Goal: Transaction & Acquisition: Purchase product/service

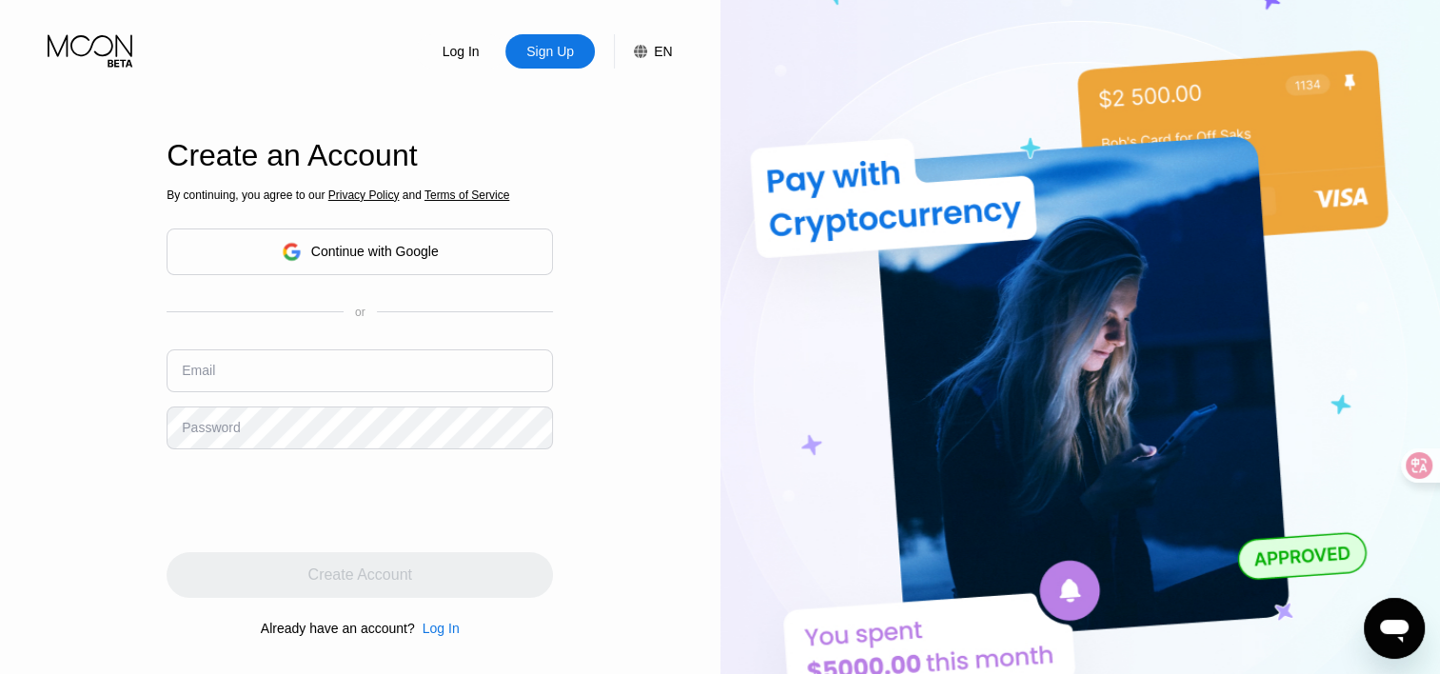
click at [445, 371] on input "text" at bounding box center [360, 370] width 386 height 43
click at [430, 239] on div "Continue with Google" at bounding box center [360, 251] width 157 height 29
click at [439, 251] on div "Continue with Google" at bounding box center [360, 251] width 386 height 47
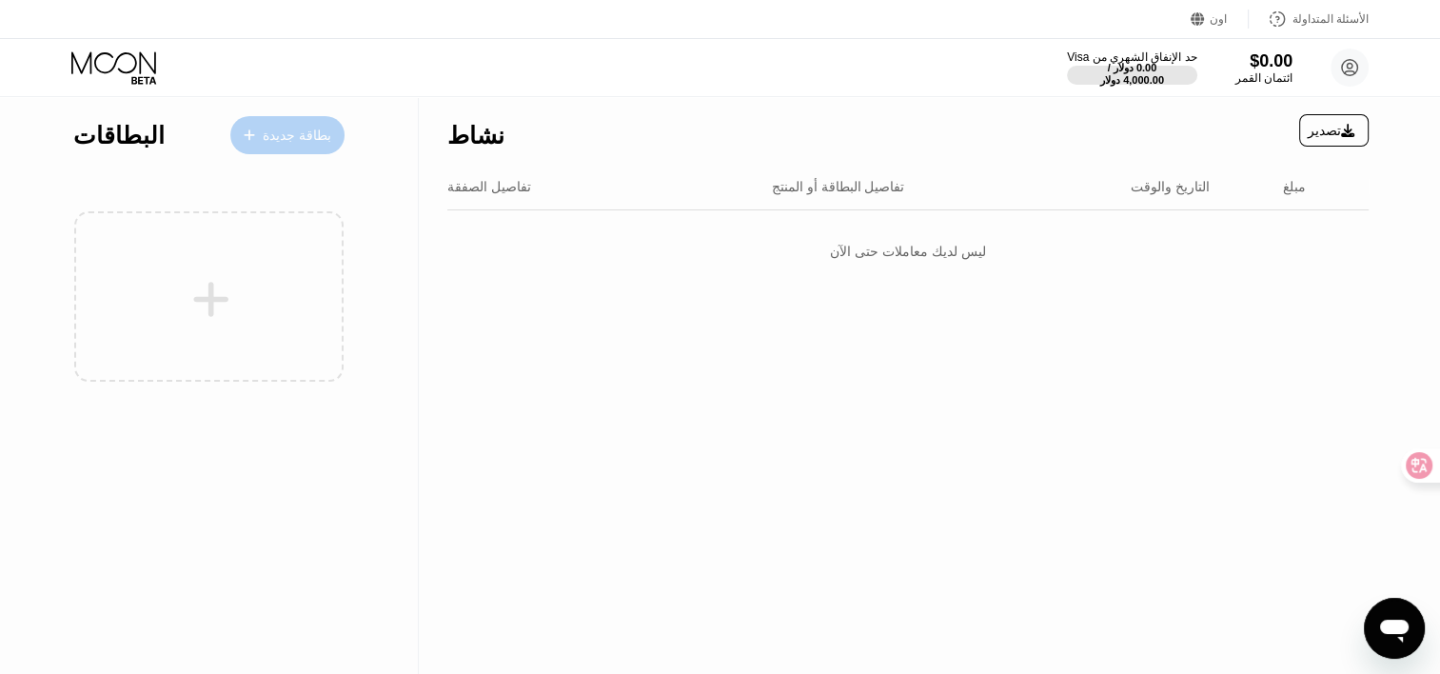
click at [297, 136] on div "بطاقة جديدة" at bounding box center [297, 136] width 69 height 16
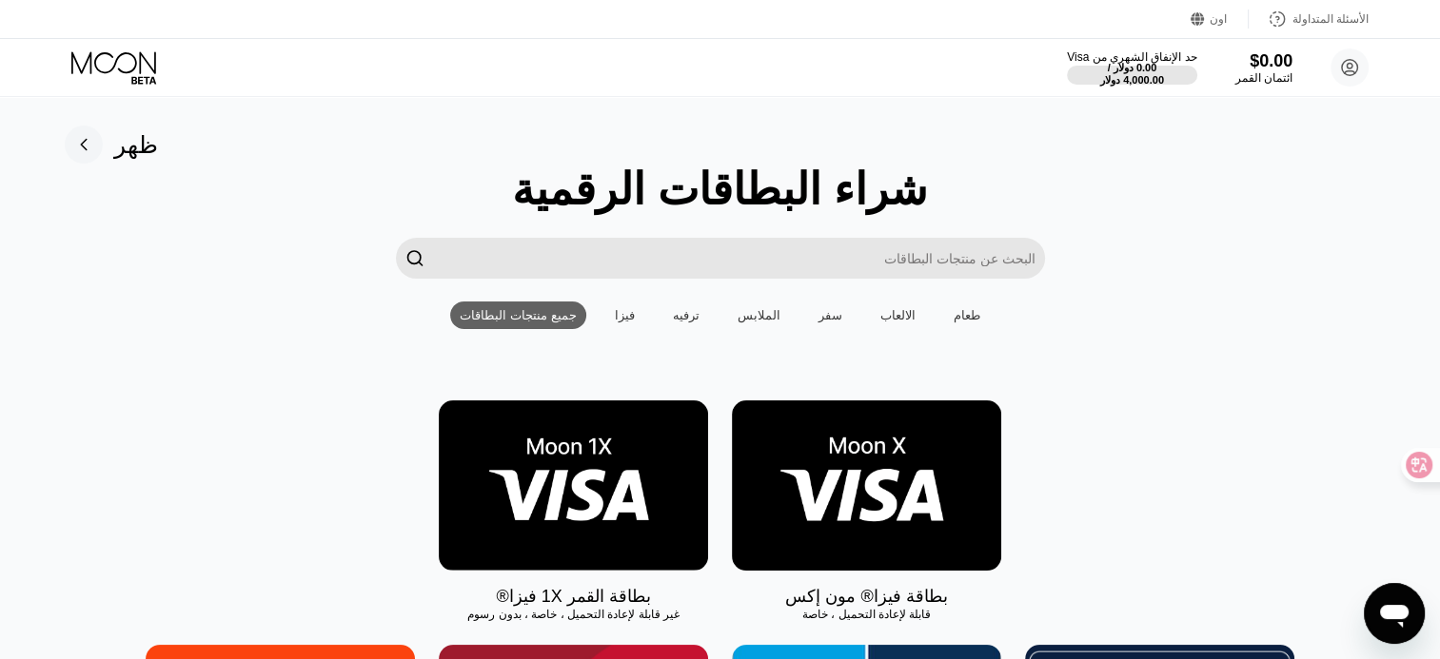
click at [628, 321] on div "فيزا" at bounding box center [625, 315] width 20 height 14
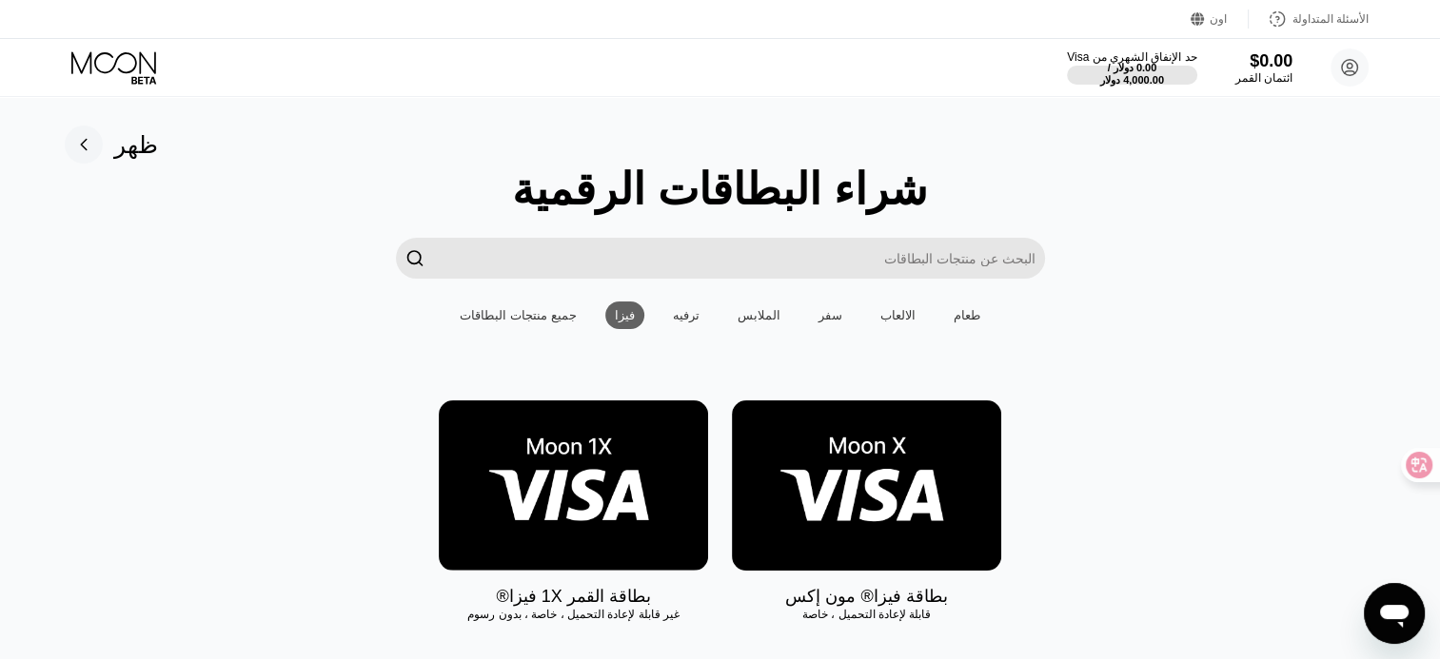
click at [411, 262] on div "" at bounding box center [414, 258] width 19 height 22
click at [491, 323] on div "جميع منتجات البطاقات" at bounding box center [518, 315] width 116 height 14
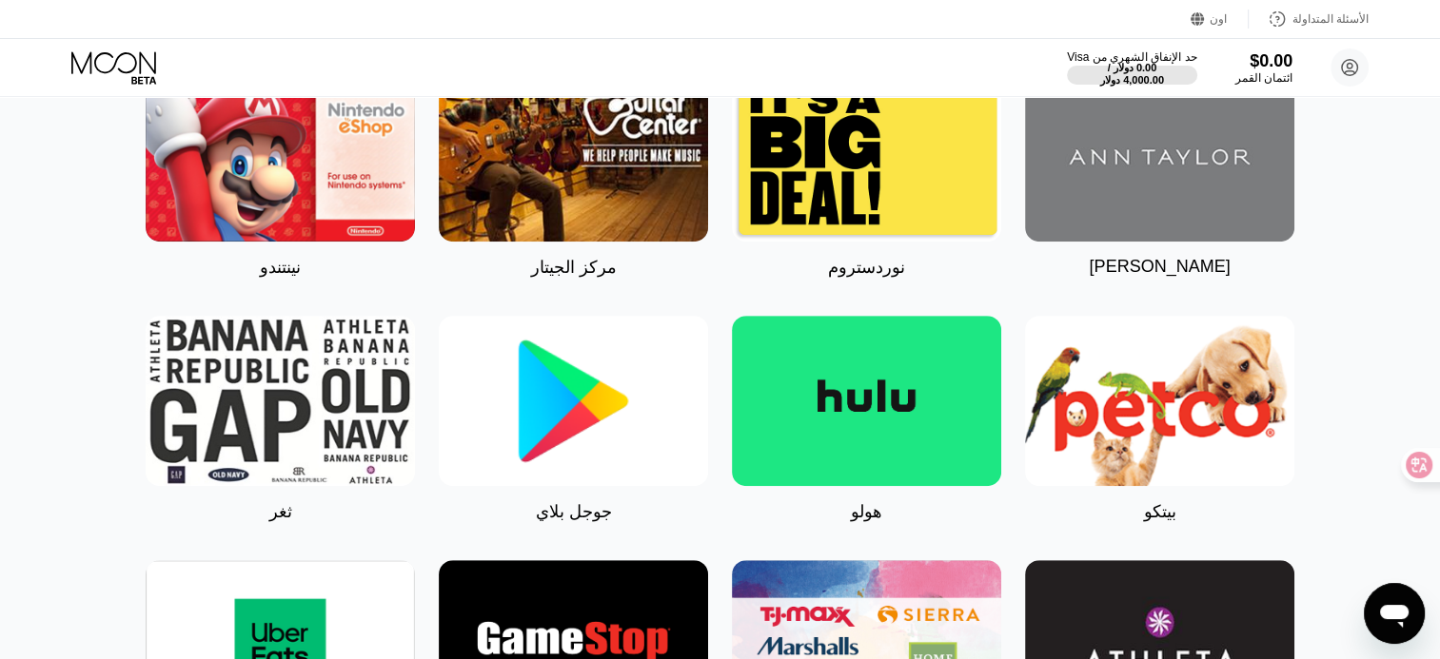
scroll to position [841, 0]
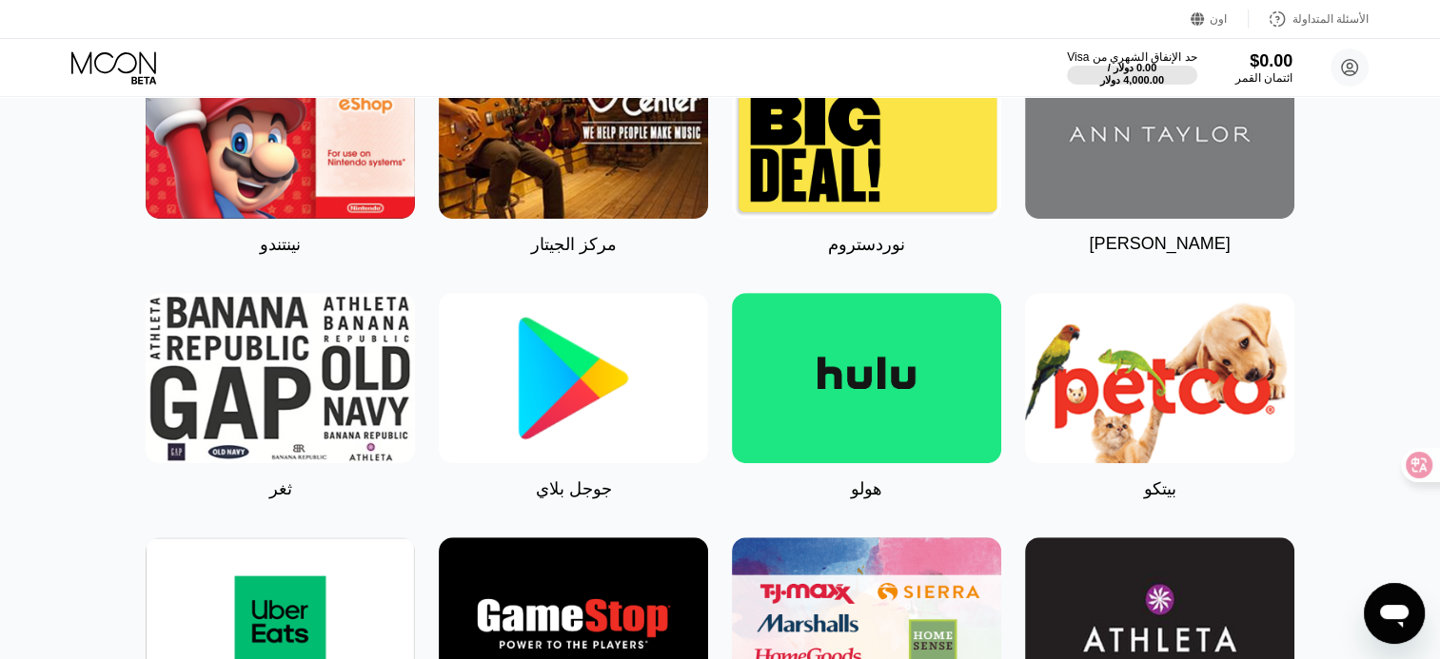
click at [567, 390] on img at bounding box center [573, 378] width 269 height 170
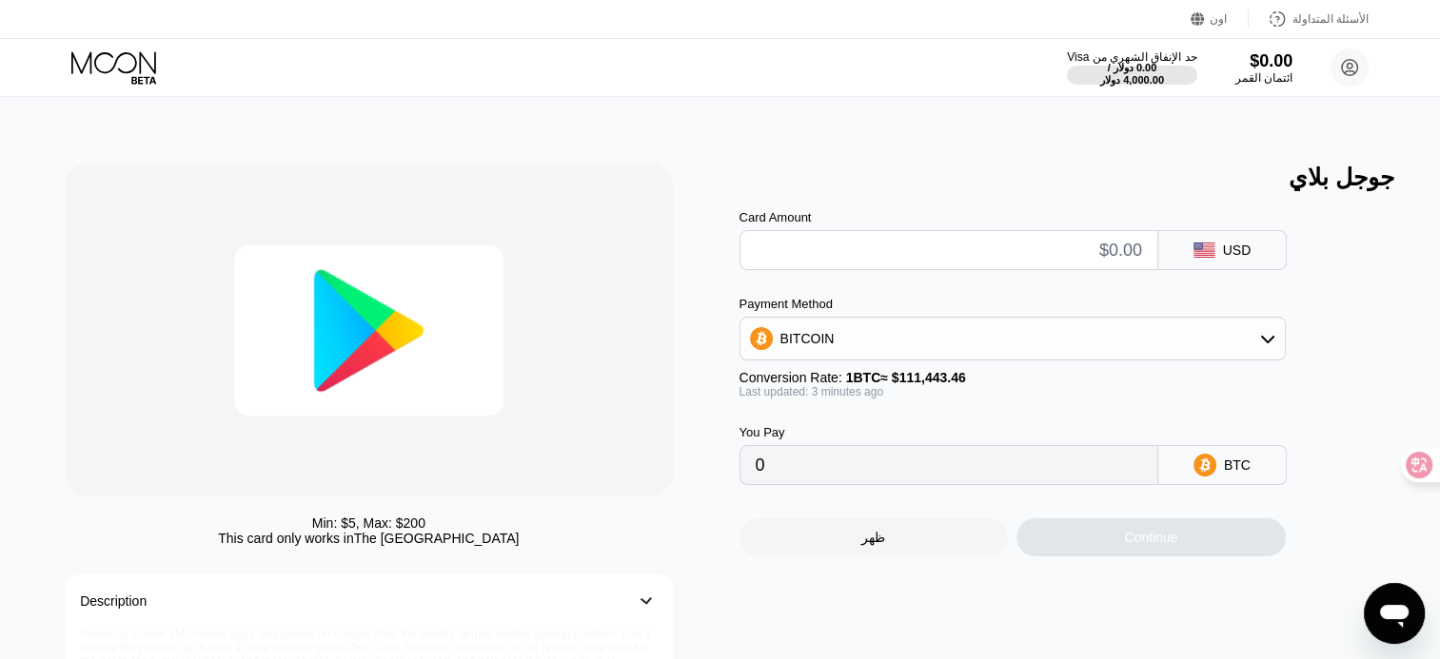
type input "0"
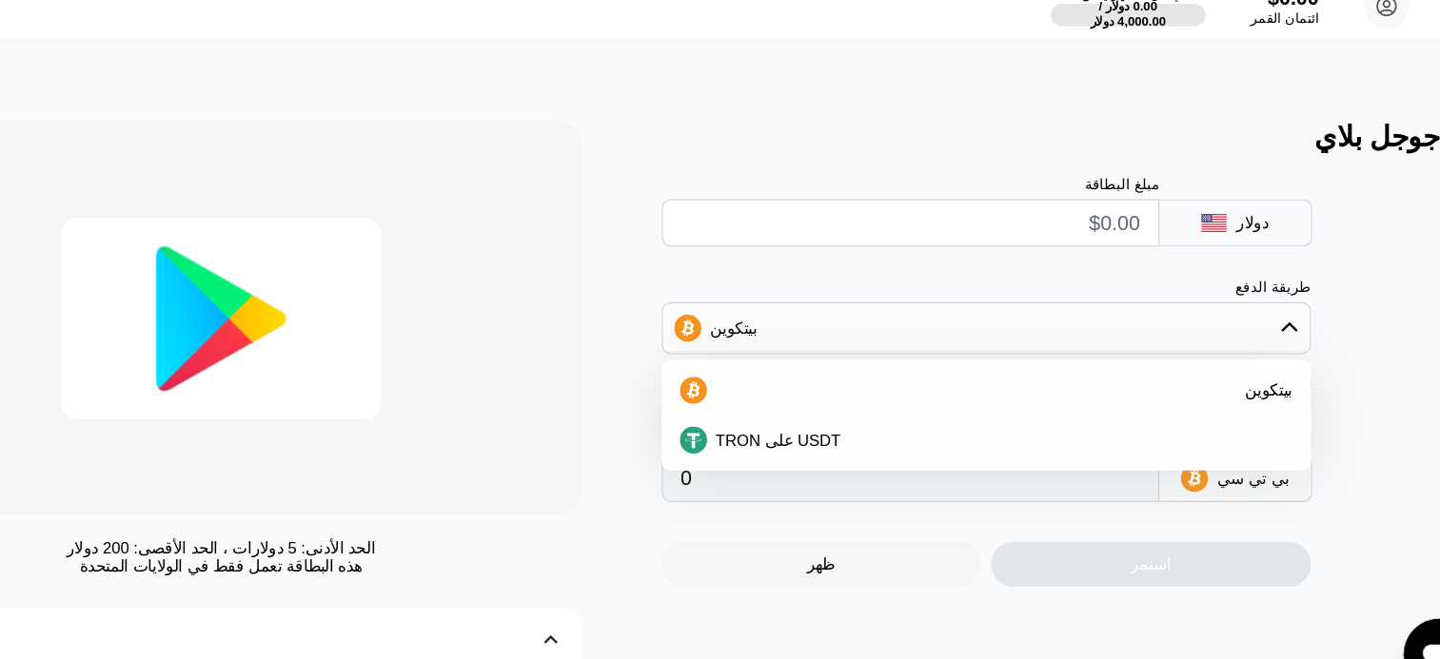
click at [1118, 264] on input "text" at bounding box center [949, 250] width 386 height 38
click at [1132, 259] on input "text" at bounding box center [949, 250] width 386 height 38
click at [1340, 263] on div "مبلغ البطاقة دولار" at bounding box center [1043, 230] width 609 height 79
click at [1211, 399] on div "بيتكوين" at bounding box center [1023, 390] width 493 height 15
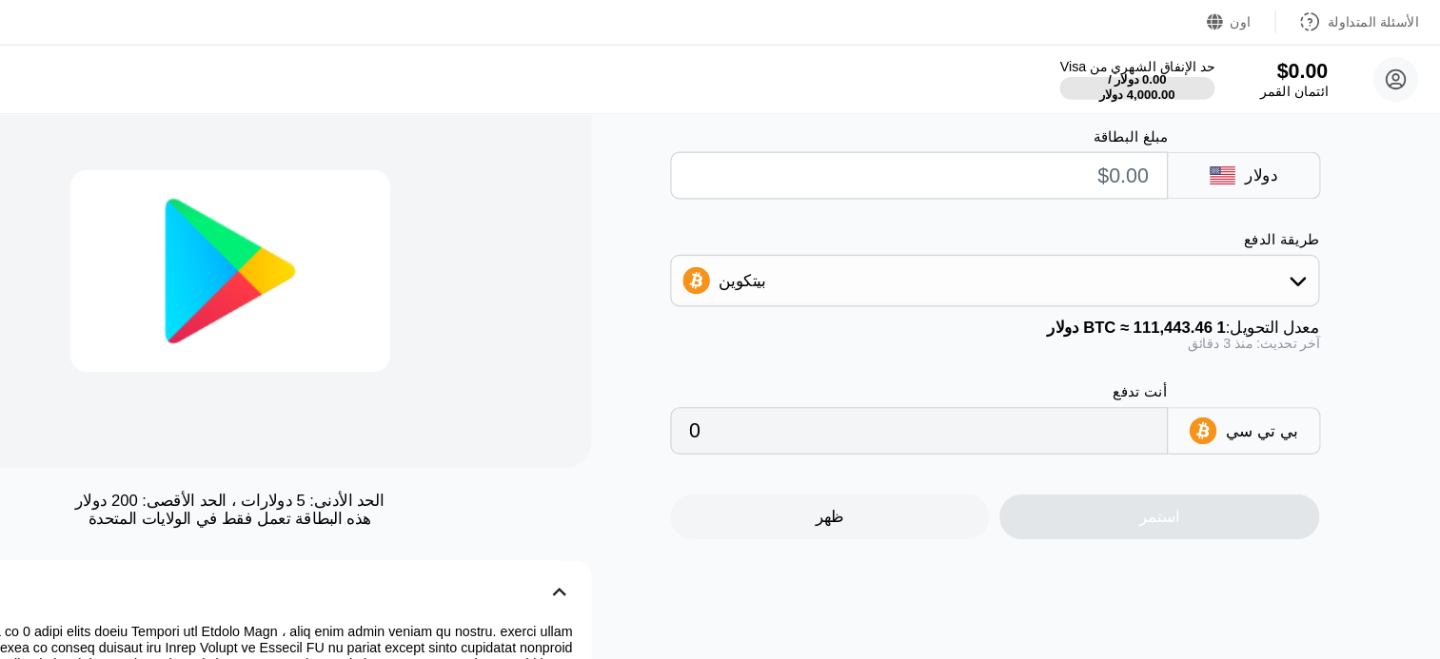
scroll to position [102, 0]
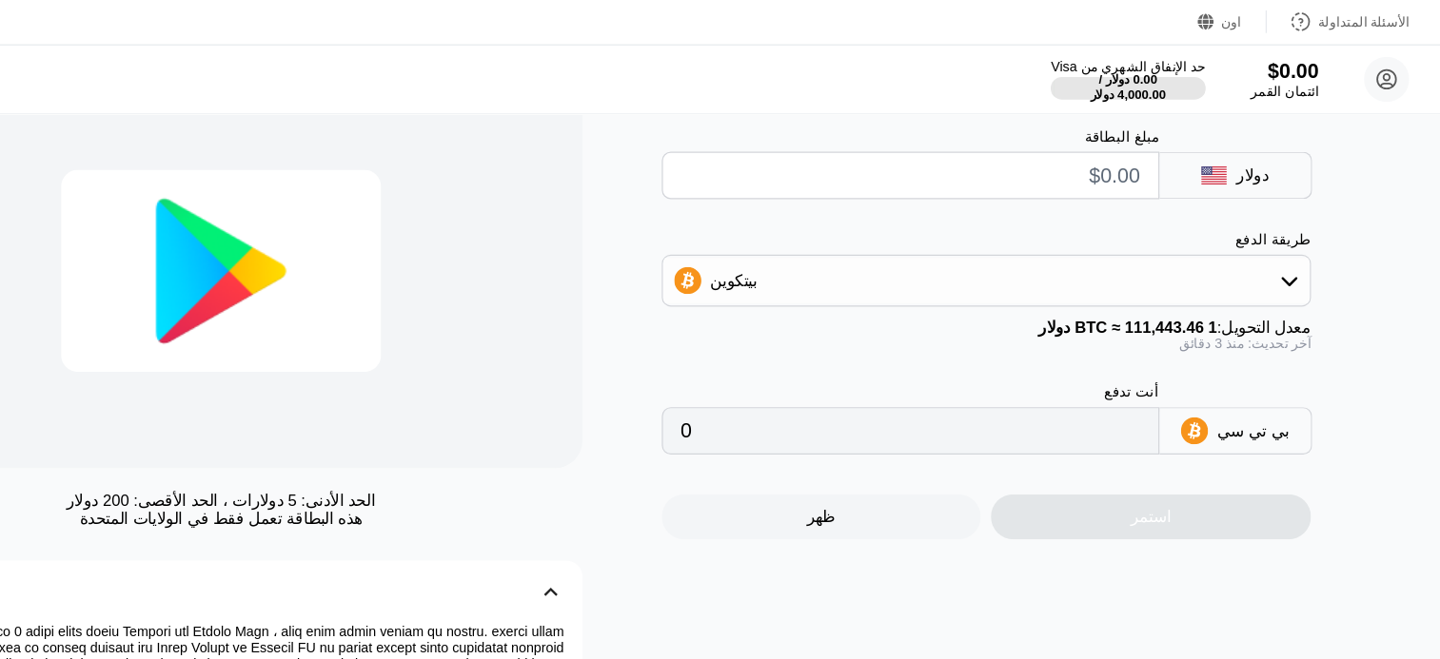
click at [1112, 152] on input "text" at bounding box center [949, 148] width 386 height 38
type input "$4"
type input "0.00003595"
type input "$45"
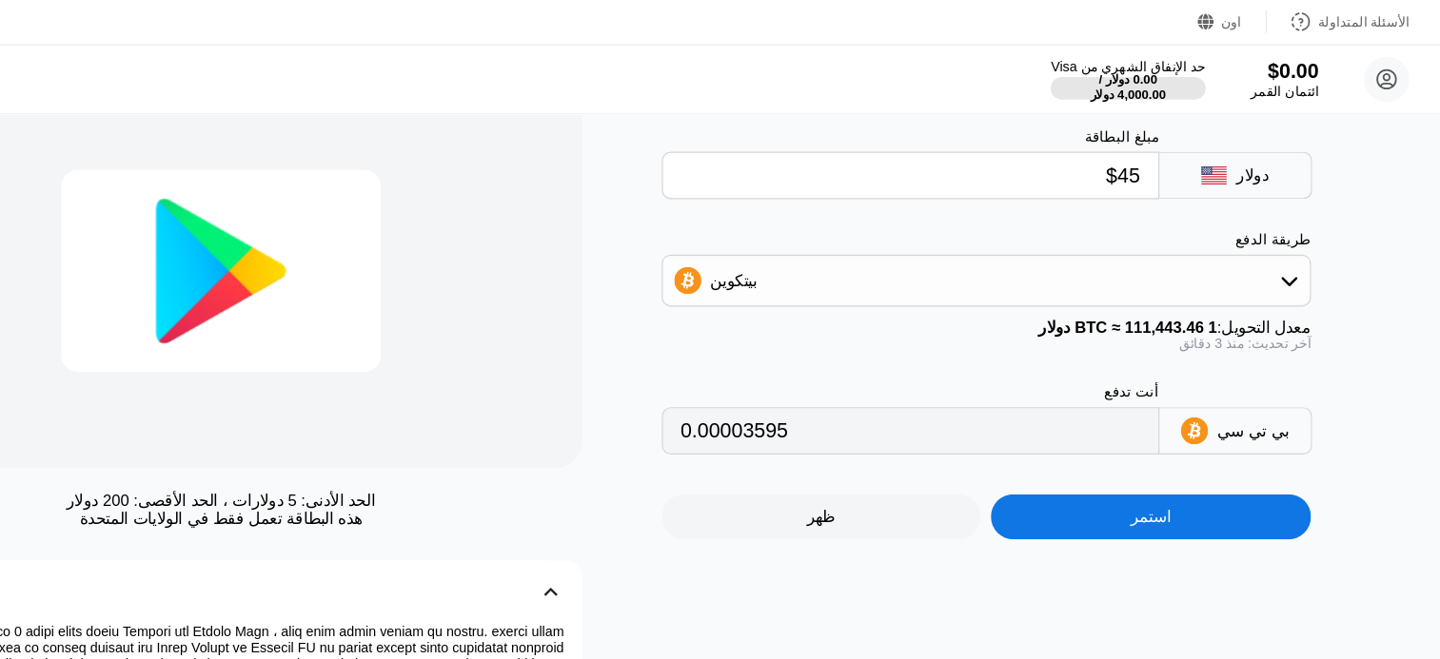
type input "0.00040436"
type input "$4"
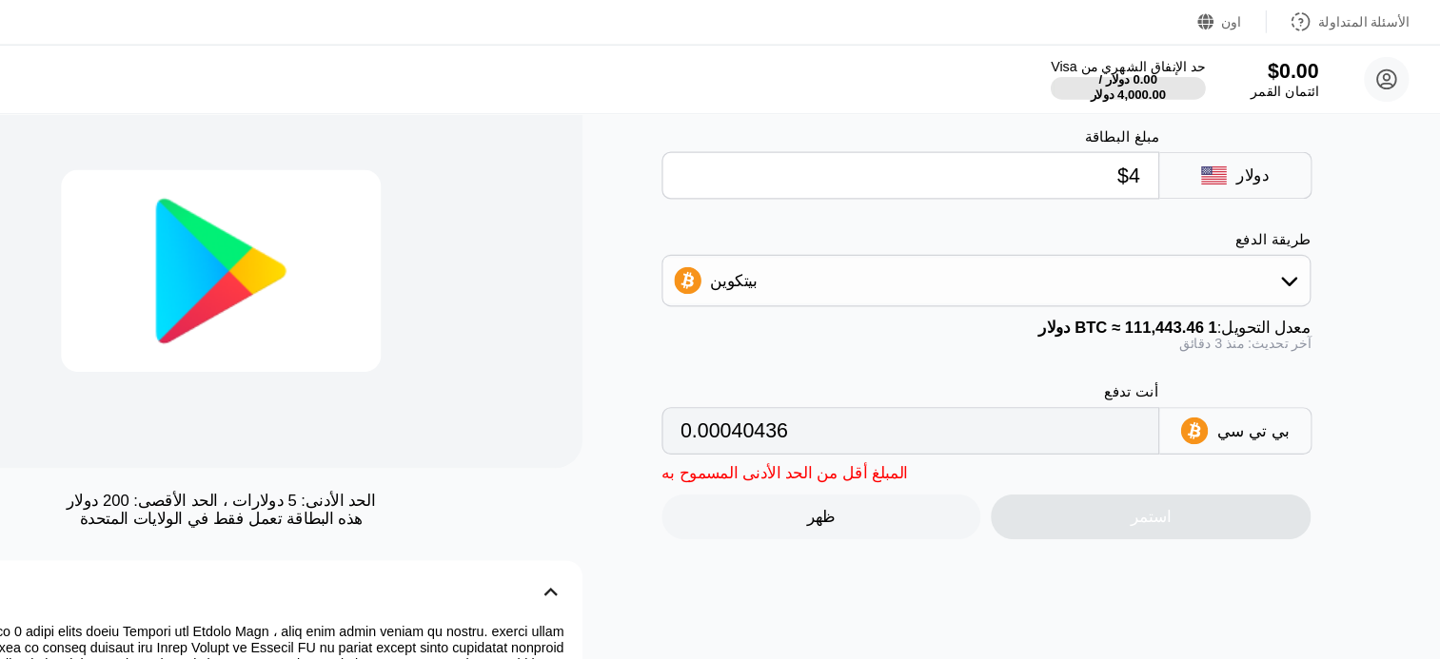
type input "0.00003595"
type input "0"
type input "$5"
type input "0.00004493"
type input "0"
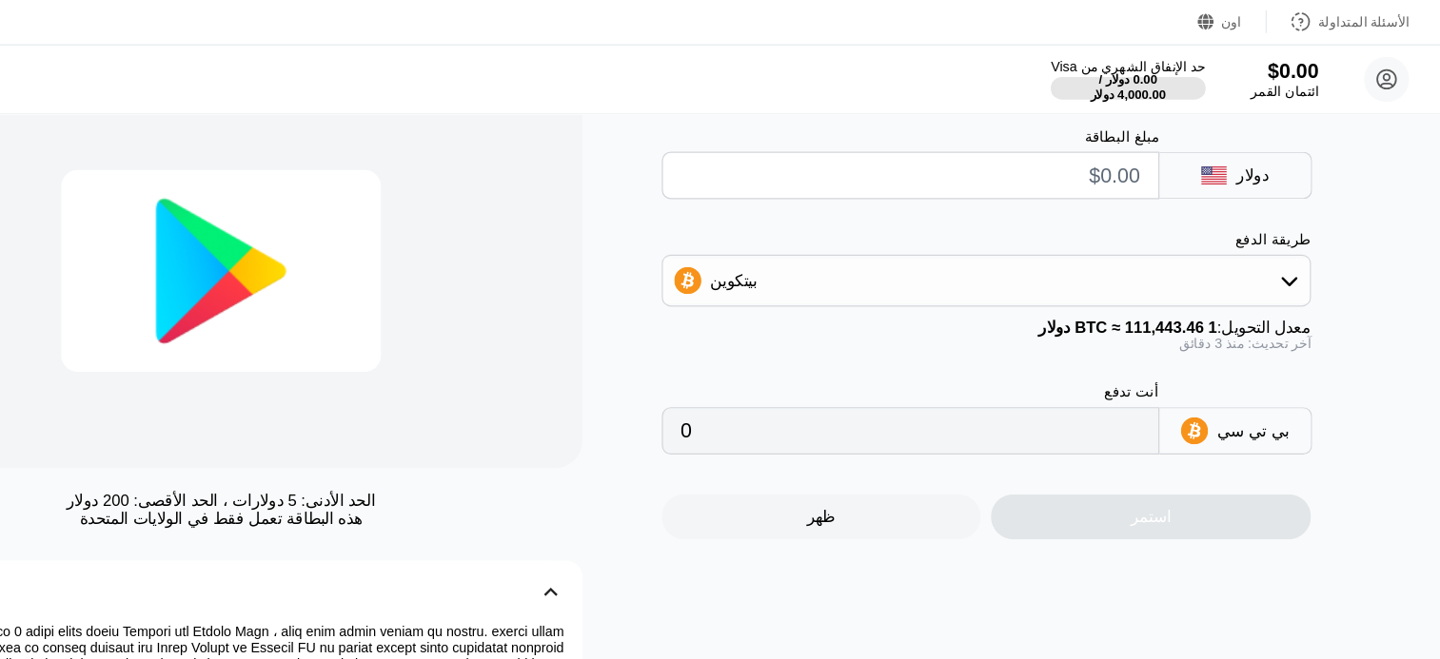
type input "$1"
type input "0.00000899"
type input "$10"
type input "0.00008986"
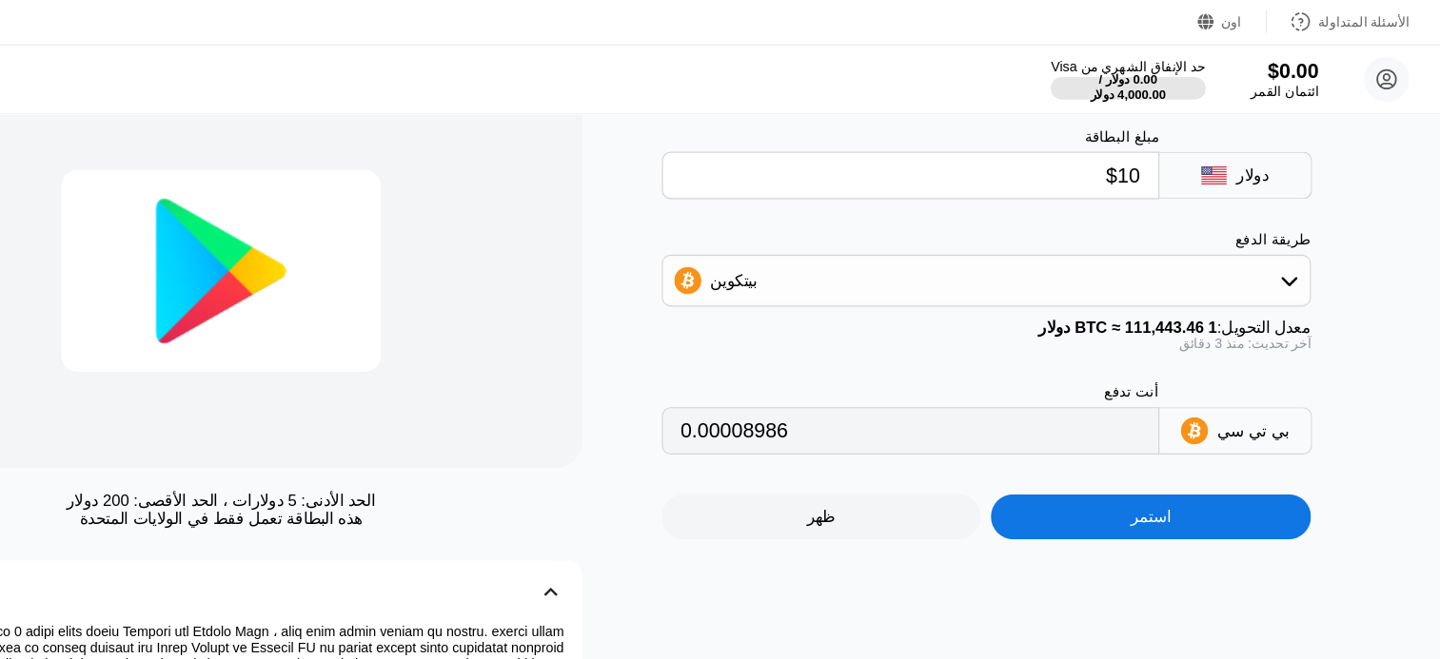
type input "$100"
type input "0.00089857"
type input "$1000"
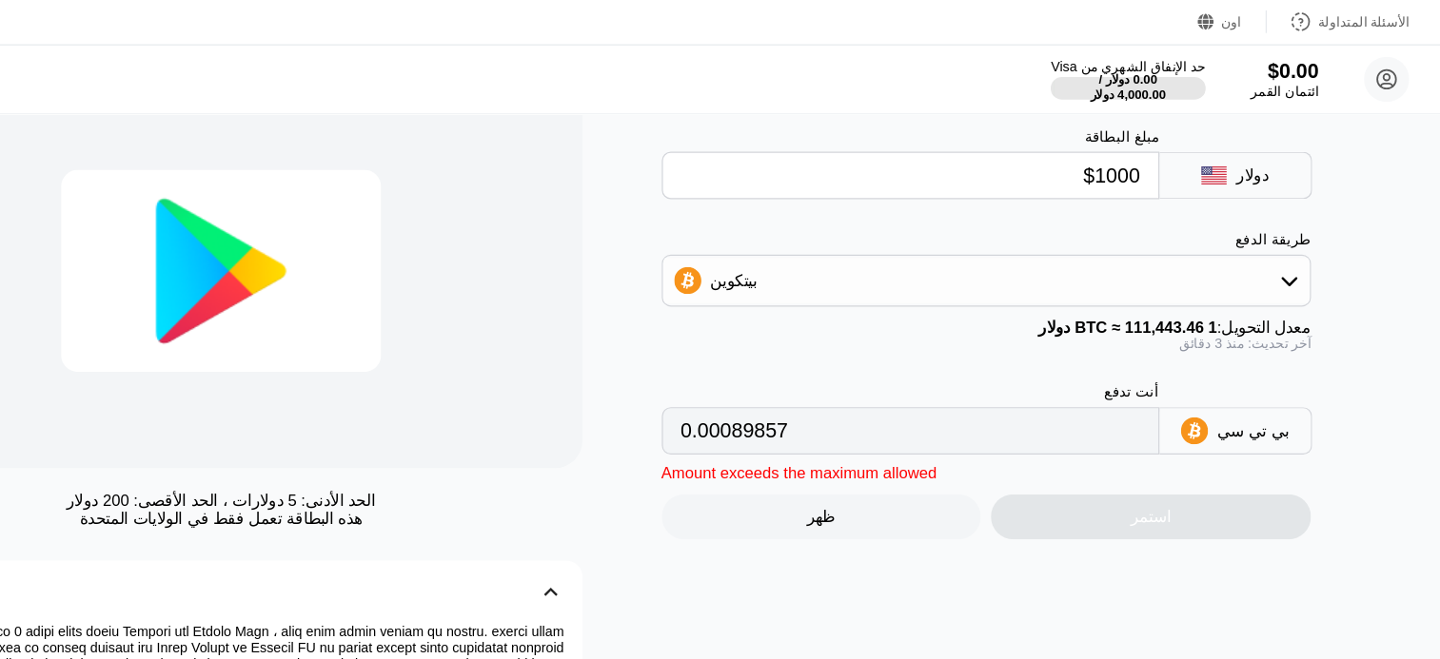
type input "0.00898566"
type input "$100"
type input "0.00089857"
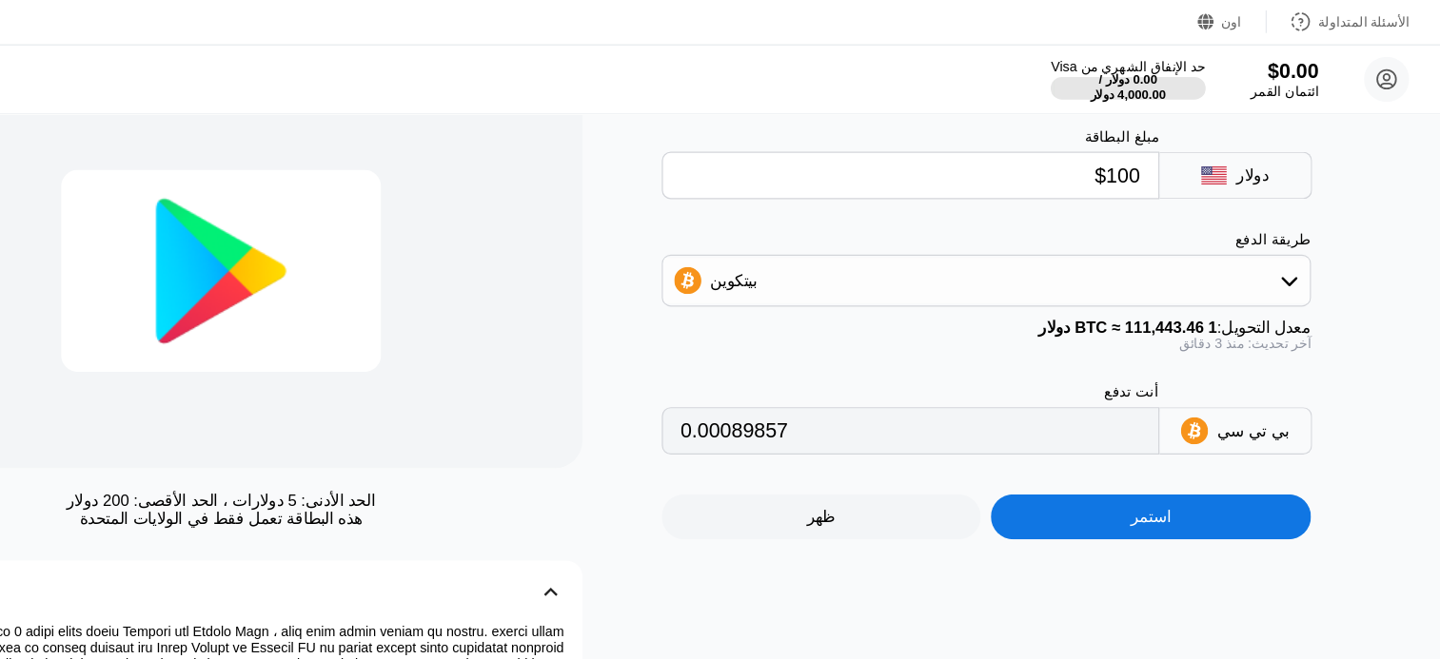
type input "$10"
type input "0.00008986"
type input "$1"
type input "0.00000899"
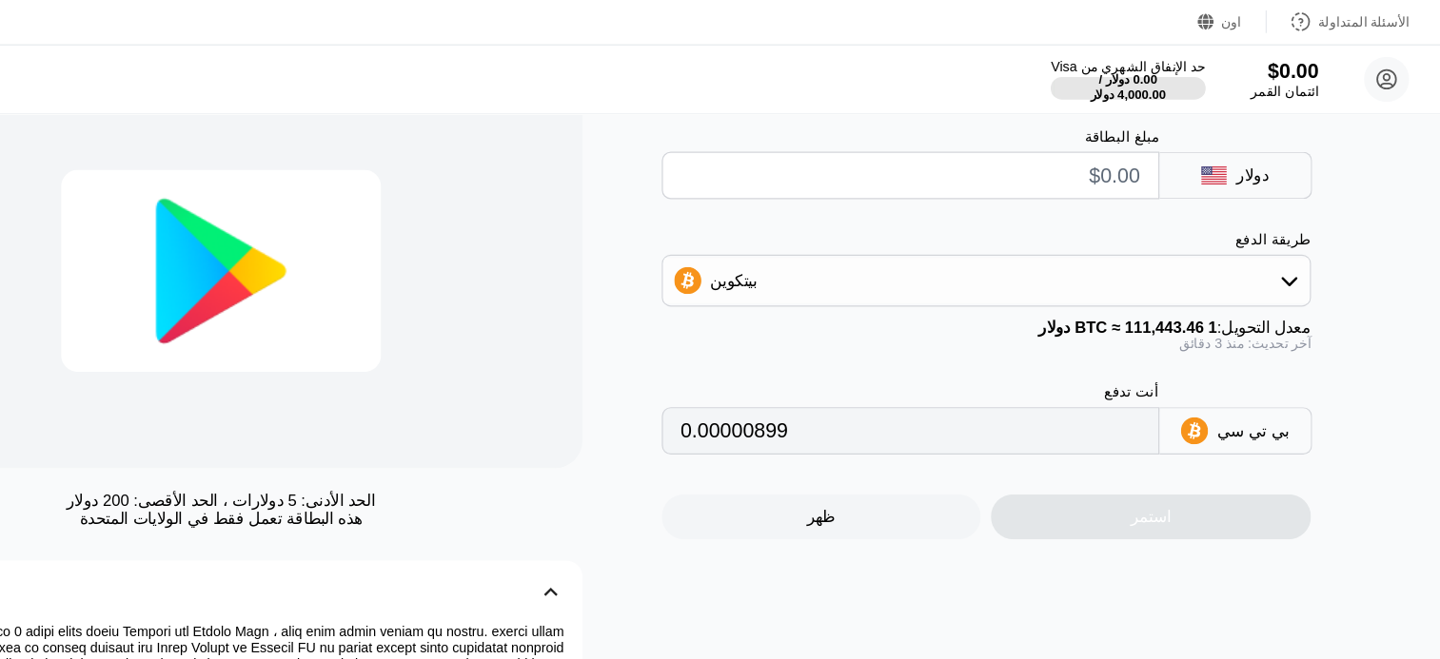
type input "0"
type input "$2"
type input "0.00001798"
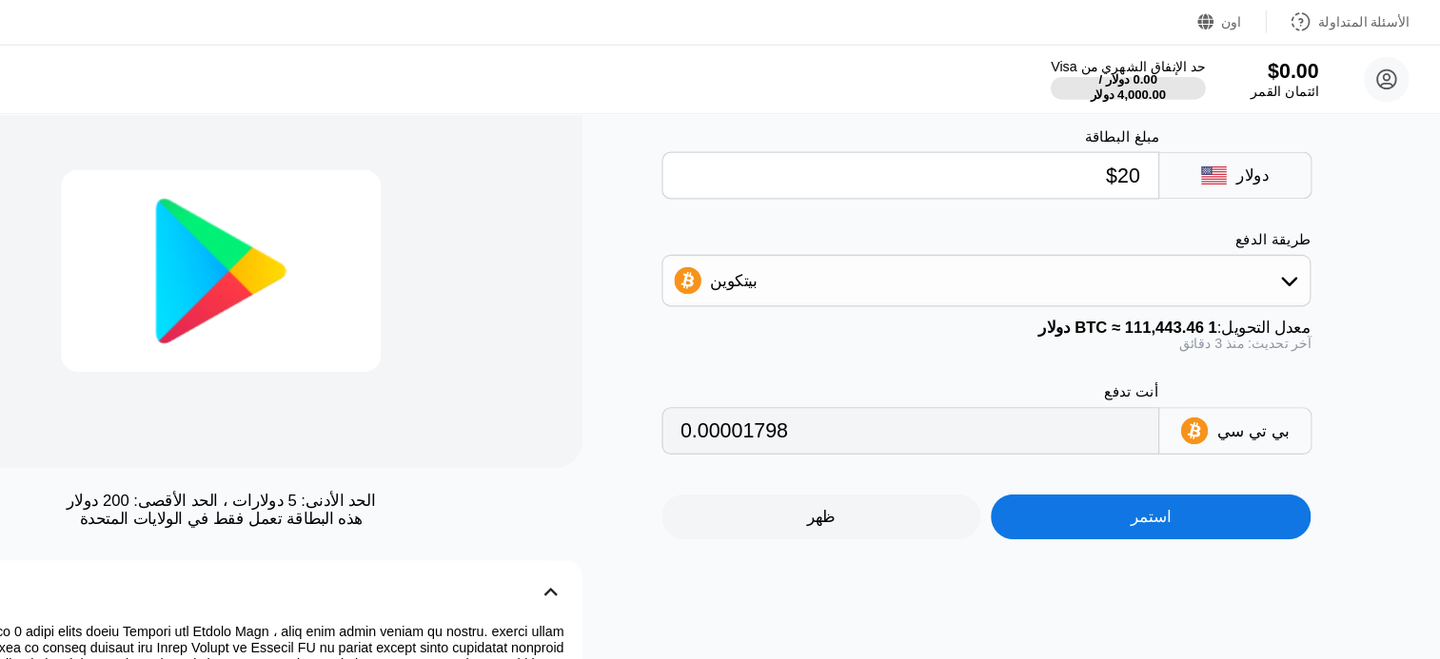
type input "$200"
type input "0.00179714"
type input "$200"
click at [1141, 250] on div "بيتكوين" at bounding box center [1012, 237] width 544 height 38
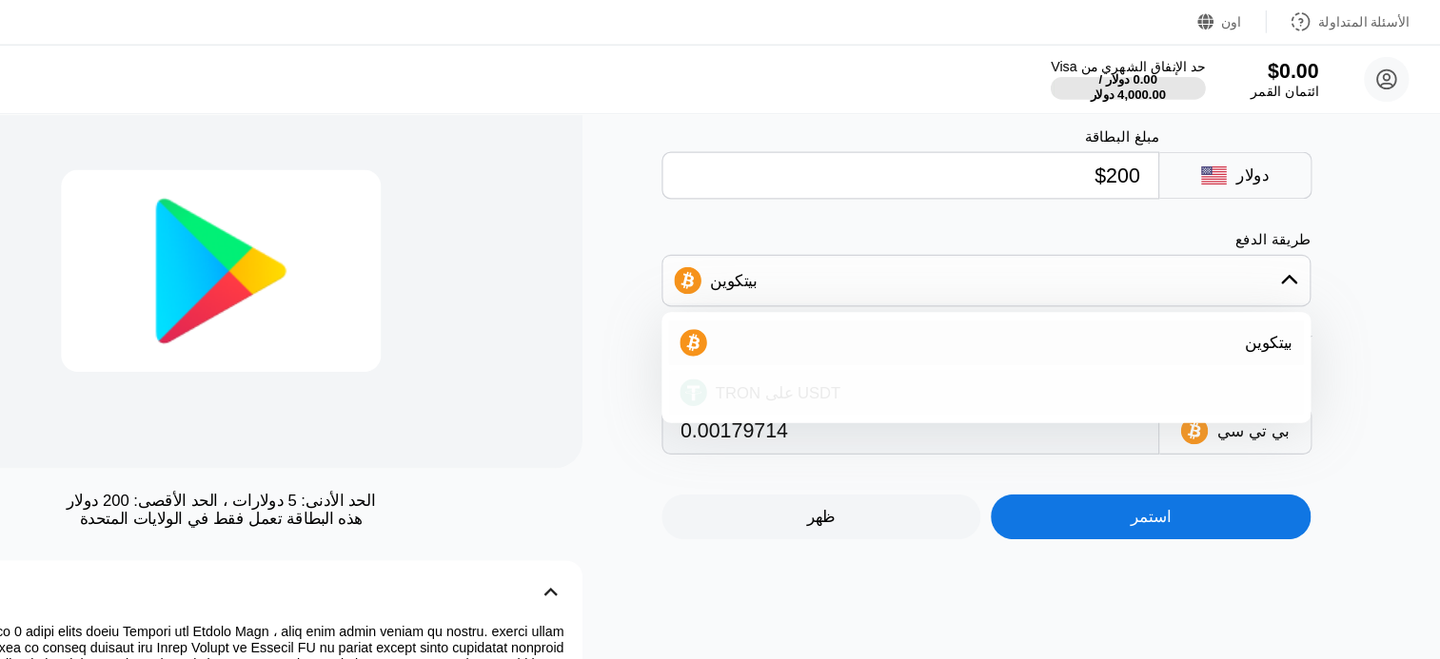
click at [1139, 325] on div "USDT على TRON" at bounding box center [1012, 331] width 535 height 38
type input "202.02"
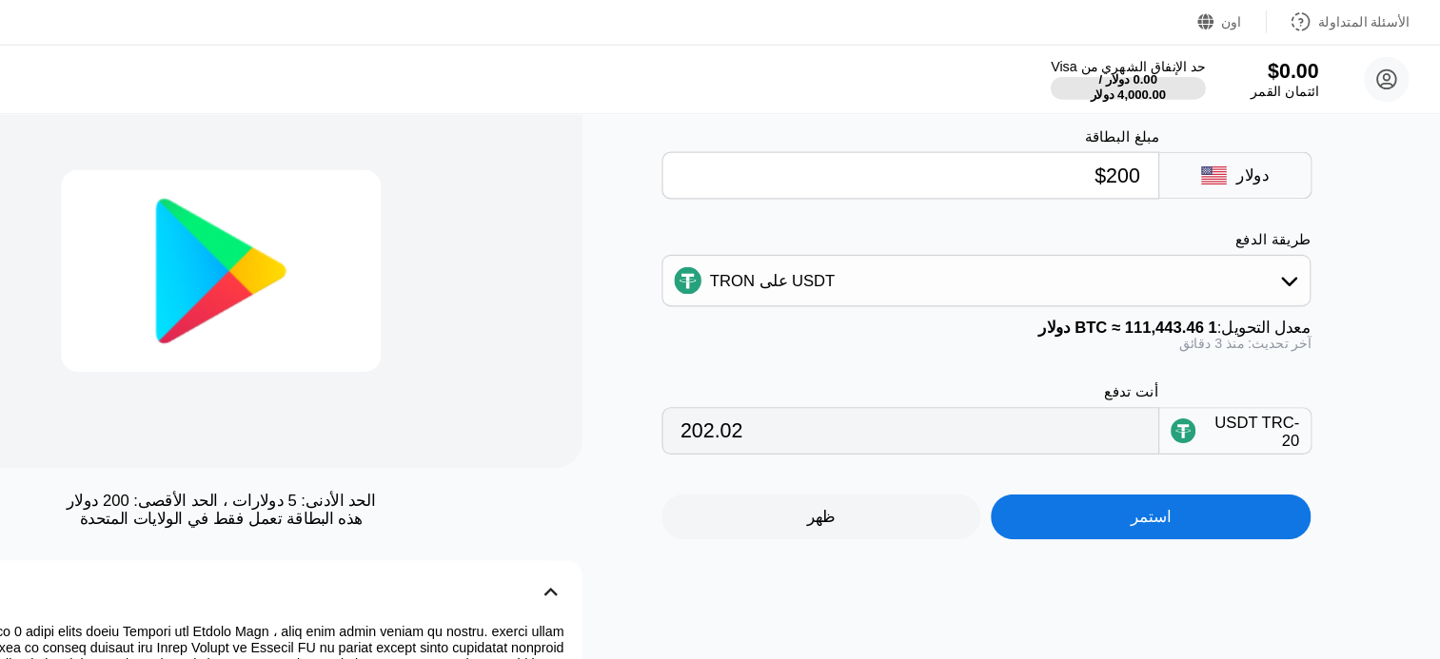
click at [1122, 157] on input "$200" at bounding box center [949, 148] width 386 height 38
type input "$5"
type input "5.05"
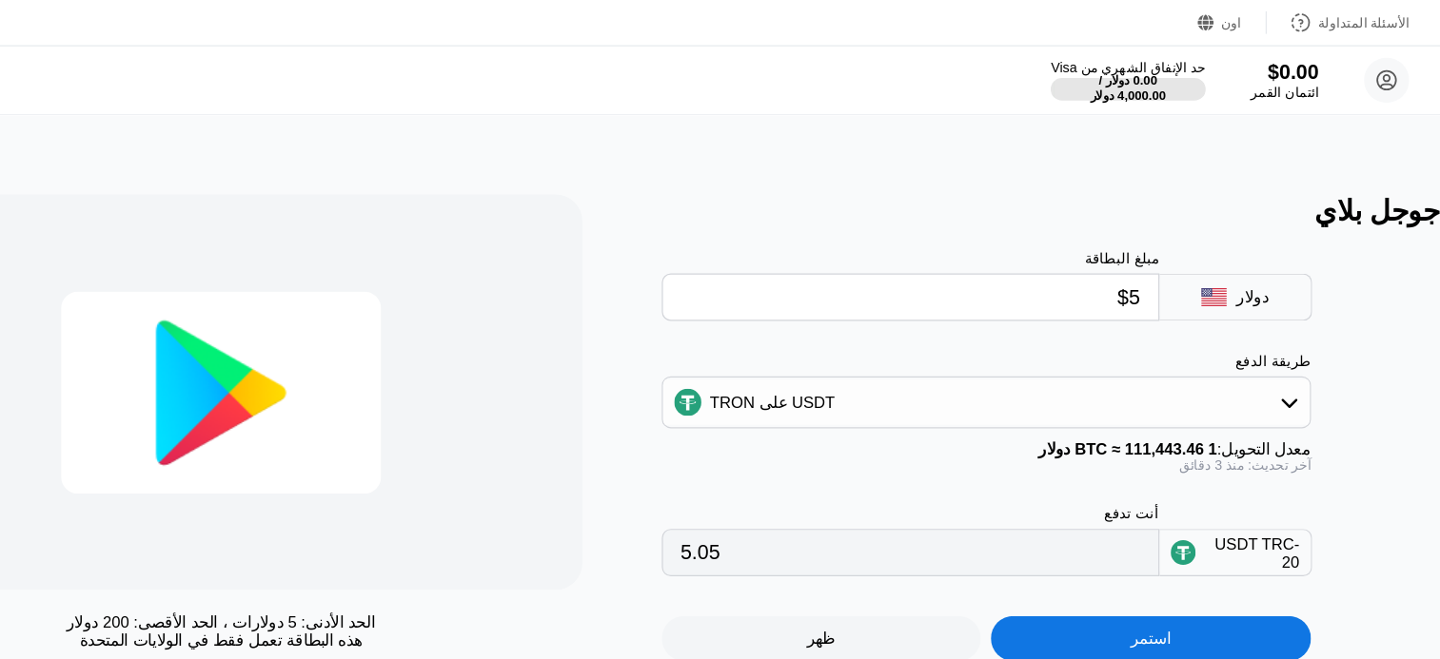
scroll to position [0, 8]
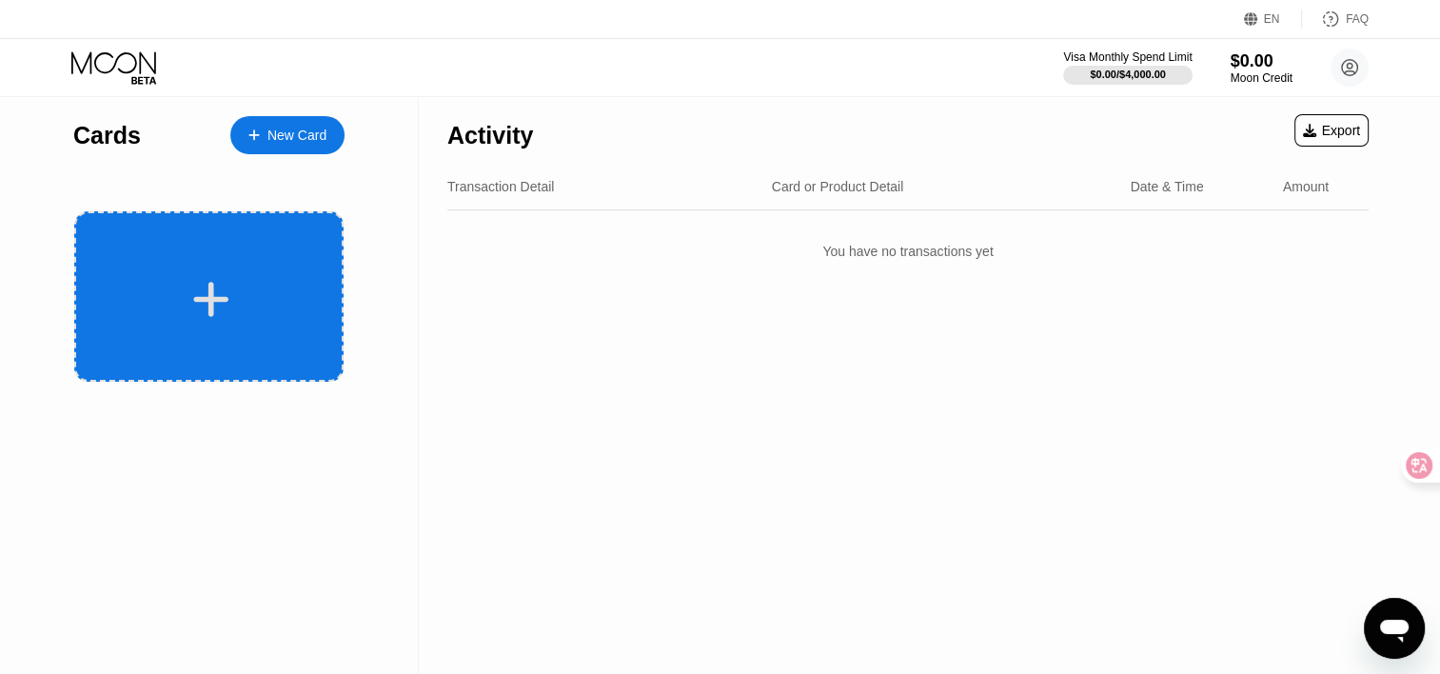
click at [184, 324] on div at bounding box center [208, 296] width 269 height 170
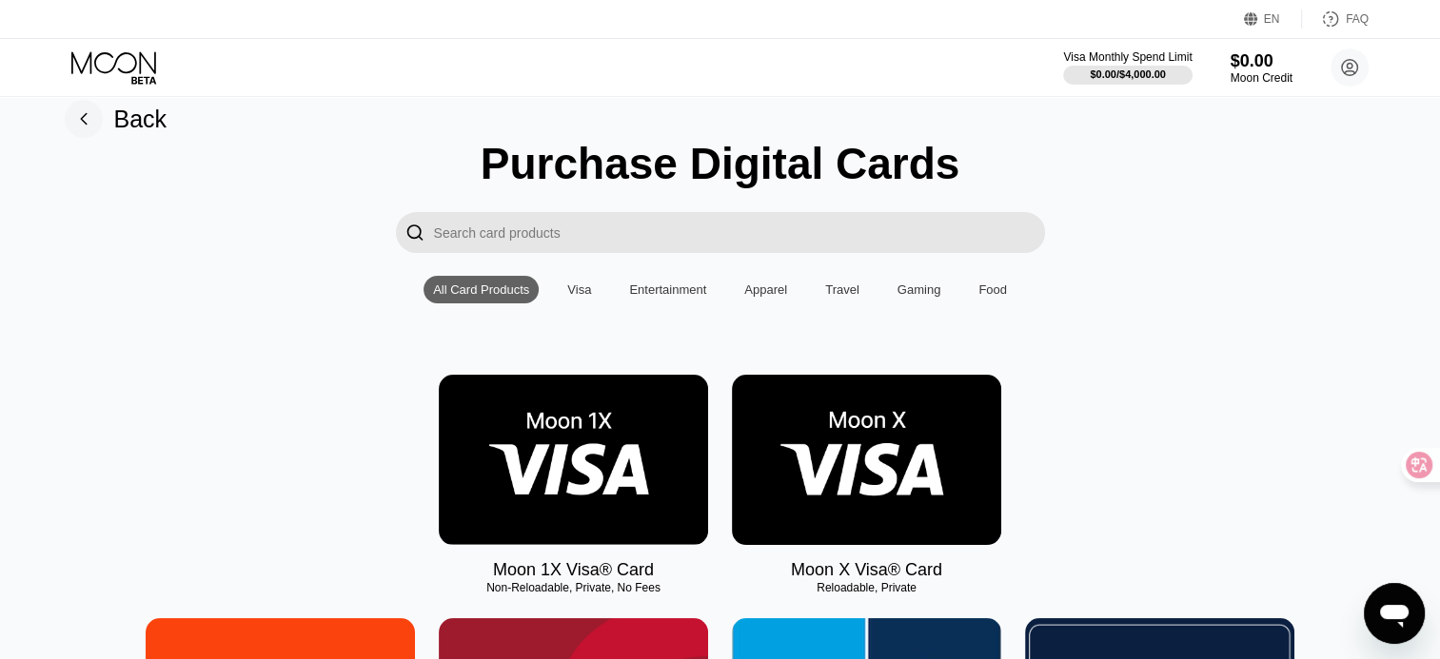
scroll to position [25, 0]
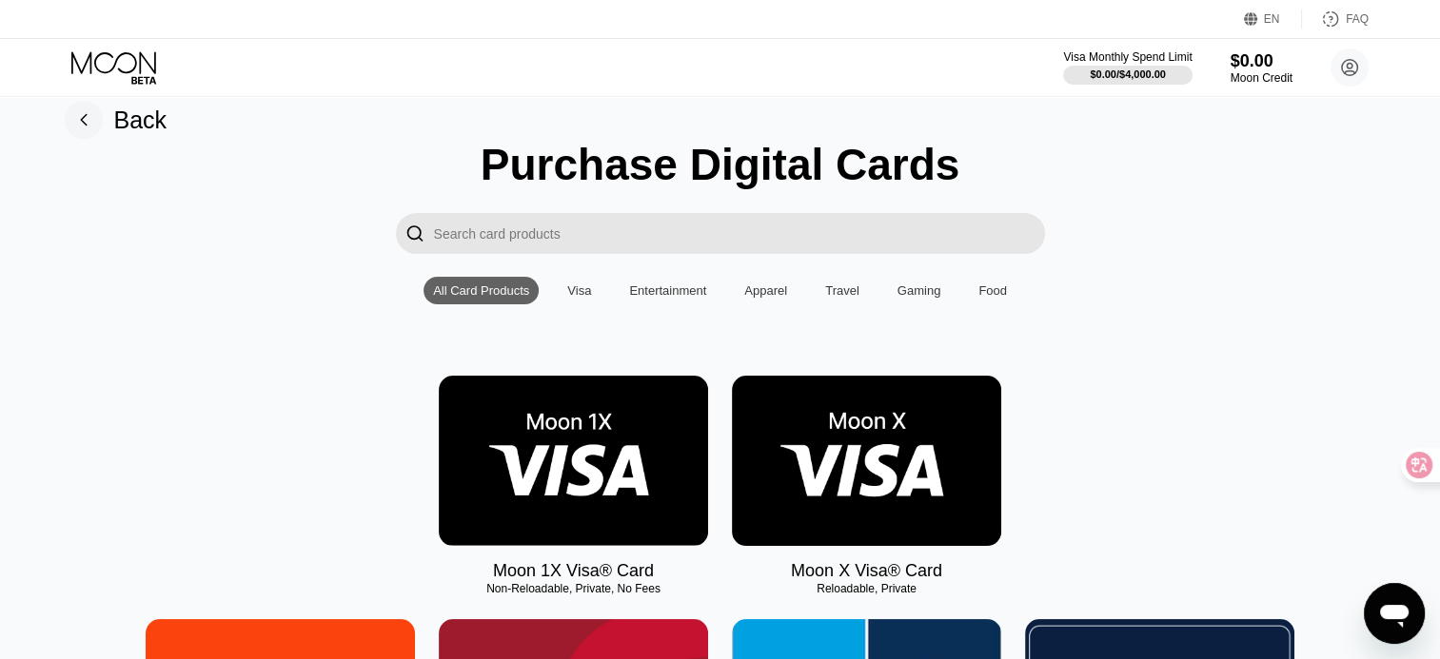
click at [582, 305] on div "Visa" at bounding box center [579, 291] width 43 height 28
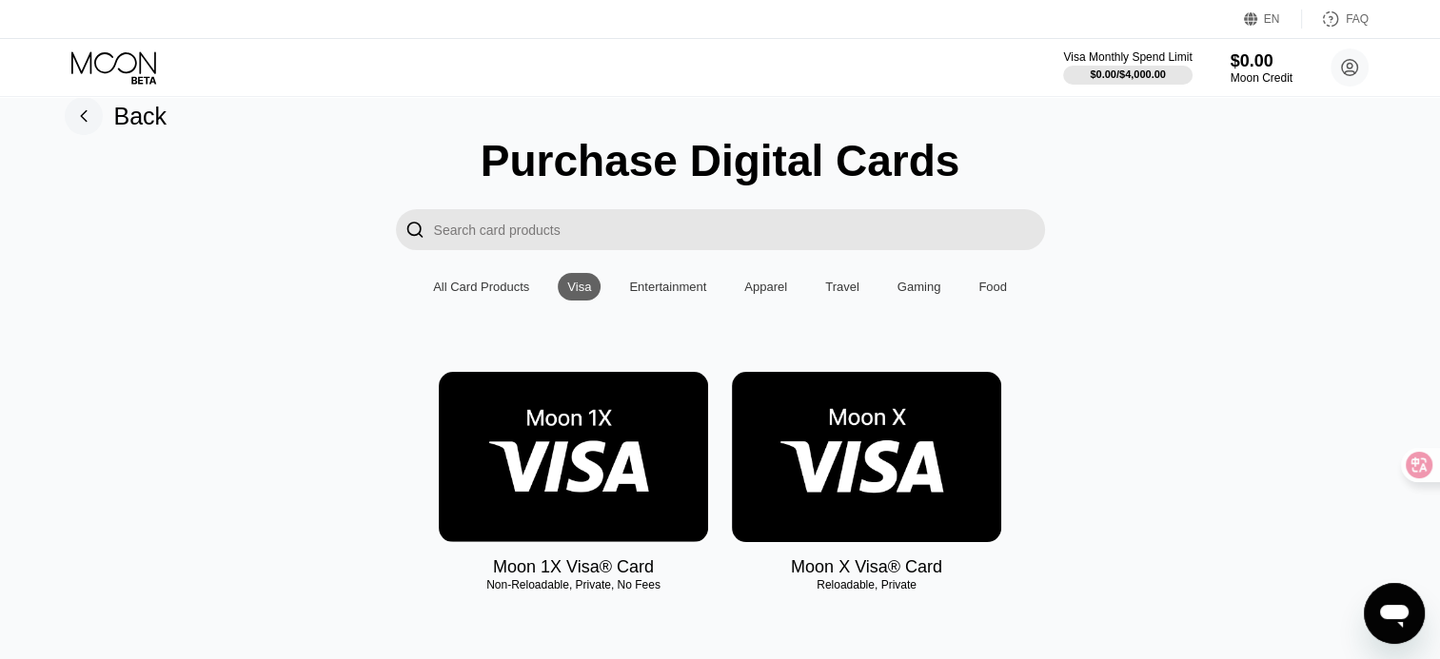
scroll to position [27, 0]
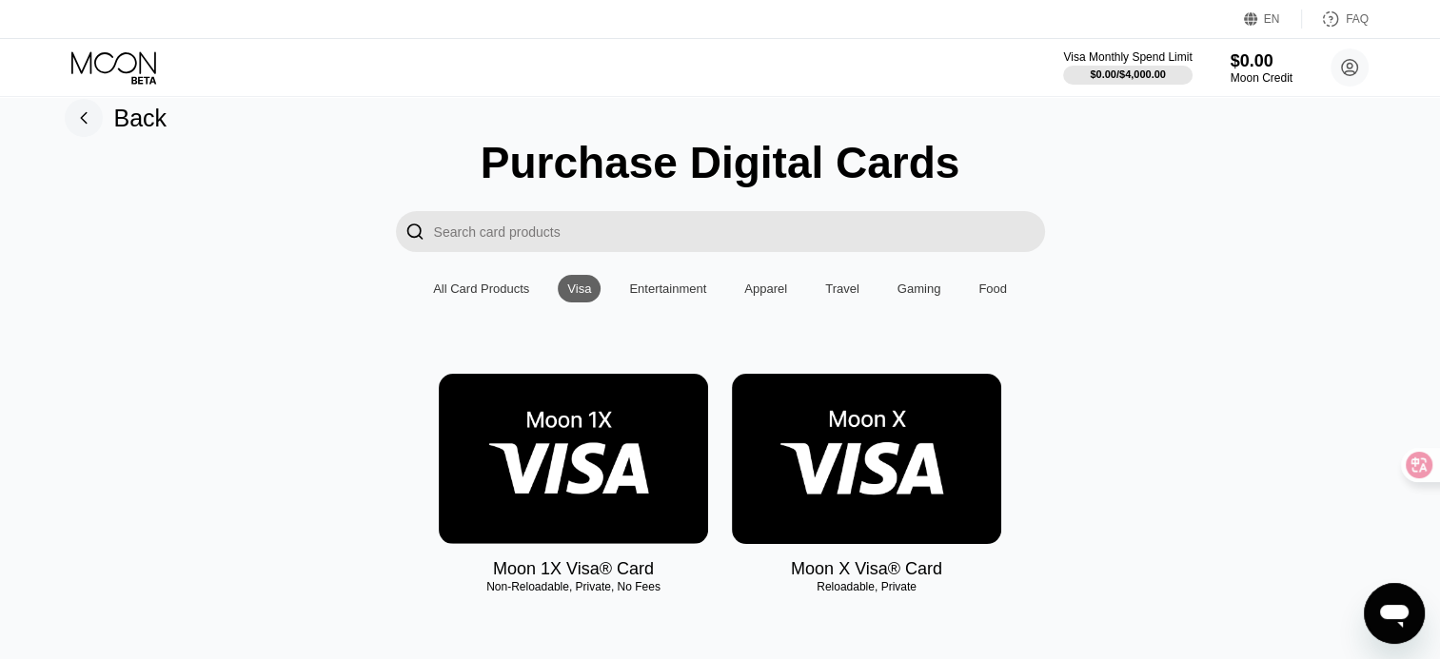
click at [686, 289] on div "Entertainment" at bounding box center [667, 289] width 77 height 14
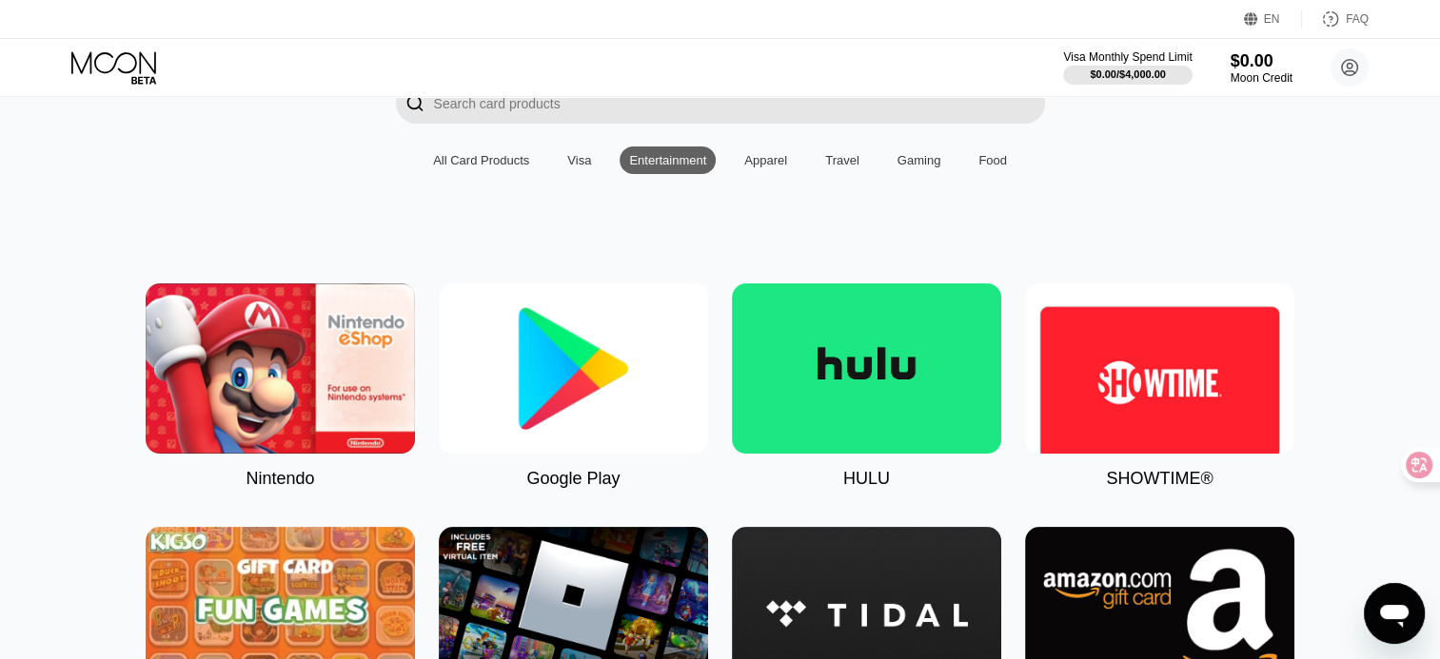
scroll to position [154, 0]
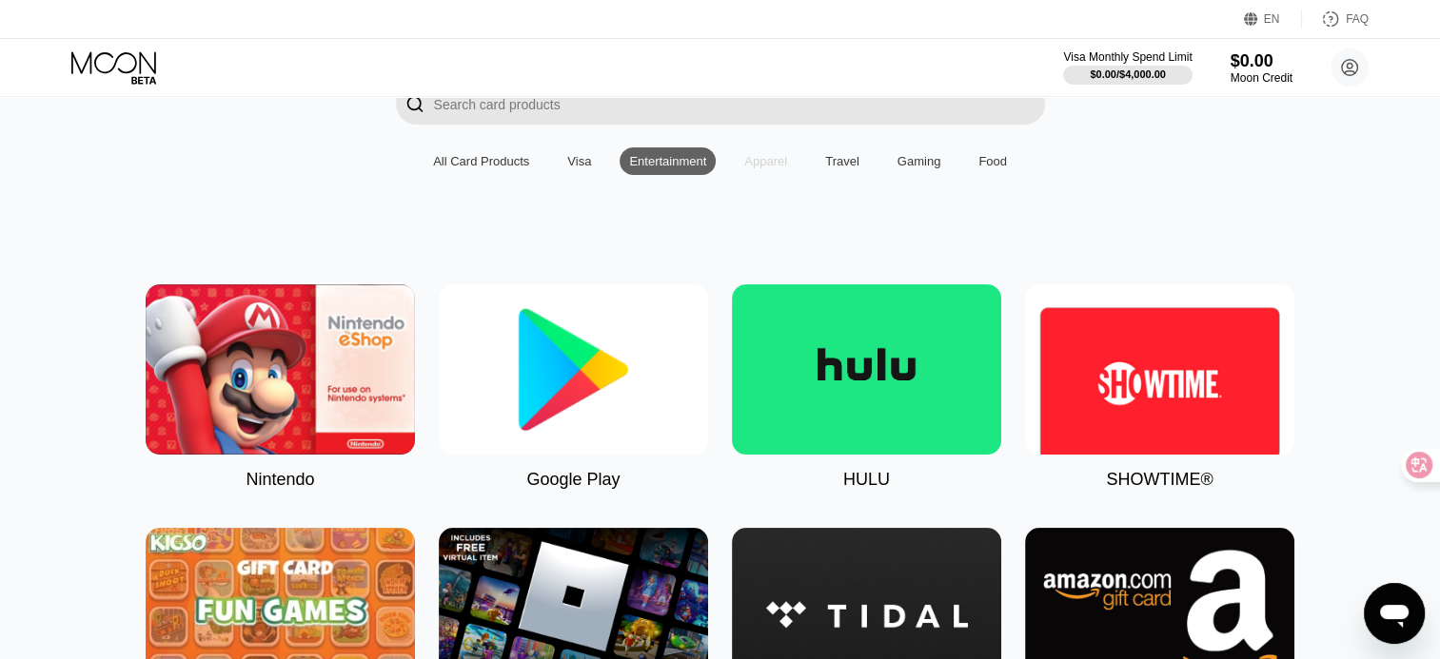
click at [760, 159] on div "Apparel" at bounding box center [765, 161] width 43 height 14
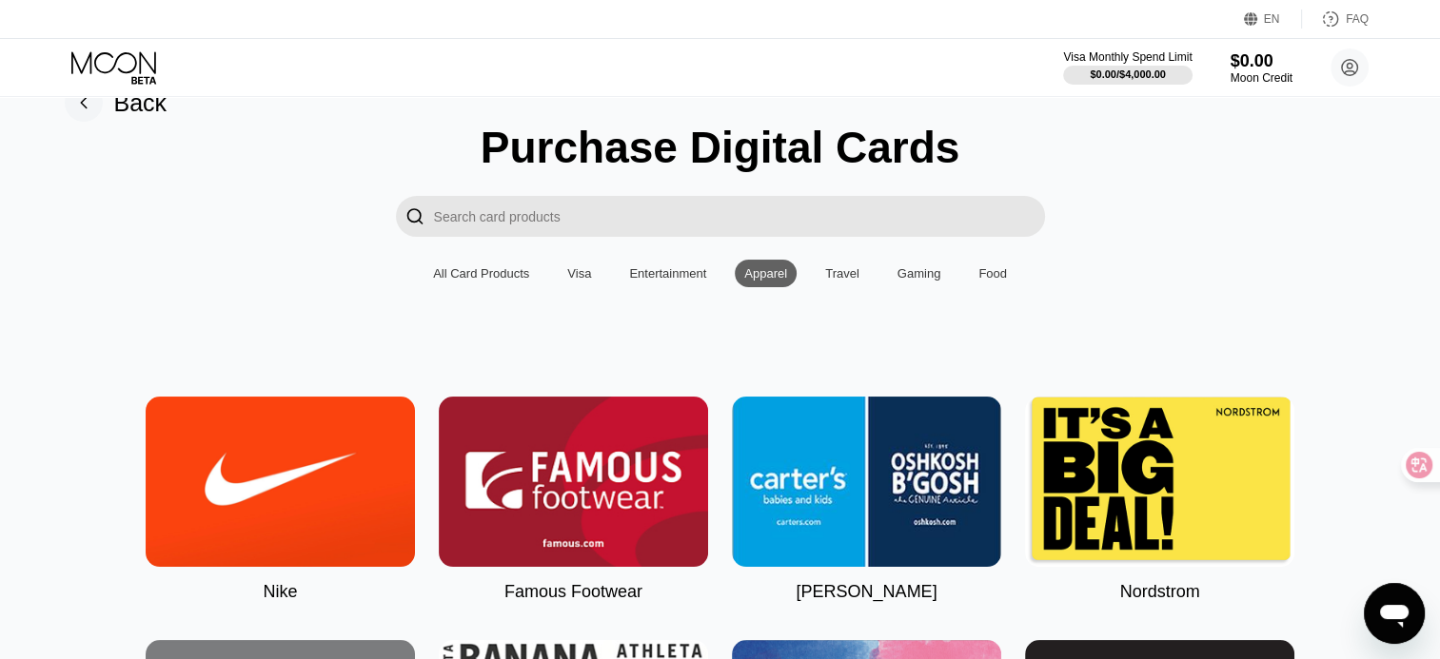
scroll to position [42, 0]
click at [829, 287] on div "Travel" at bounding box center [842, 274] width 53 height 28
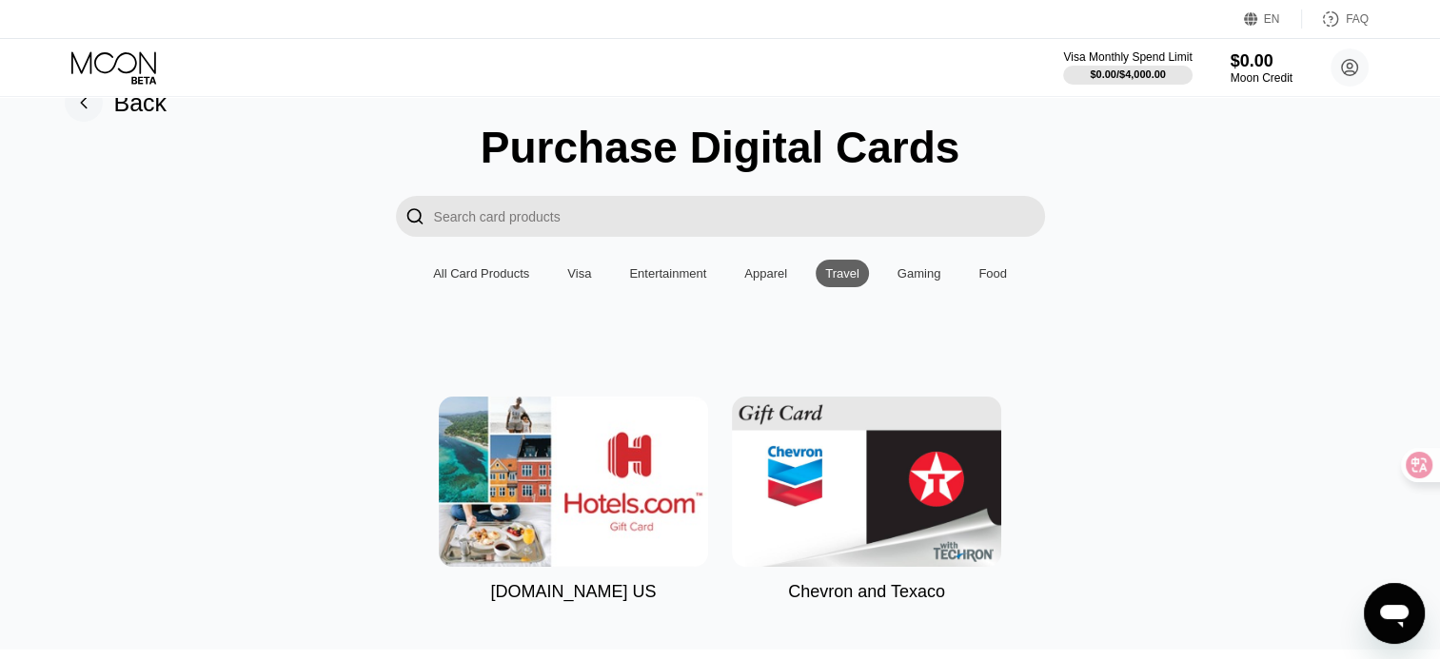
click at [880, 287] on div "All Card Products Visa Entertainment Apparel Travel Gaming Food" at bounding box center [719, 274] width 593 height 28
click at [914, 278] on div "Gaming" at bounding box center [919, 273] width 44 height 14
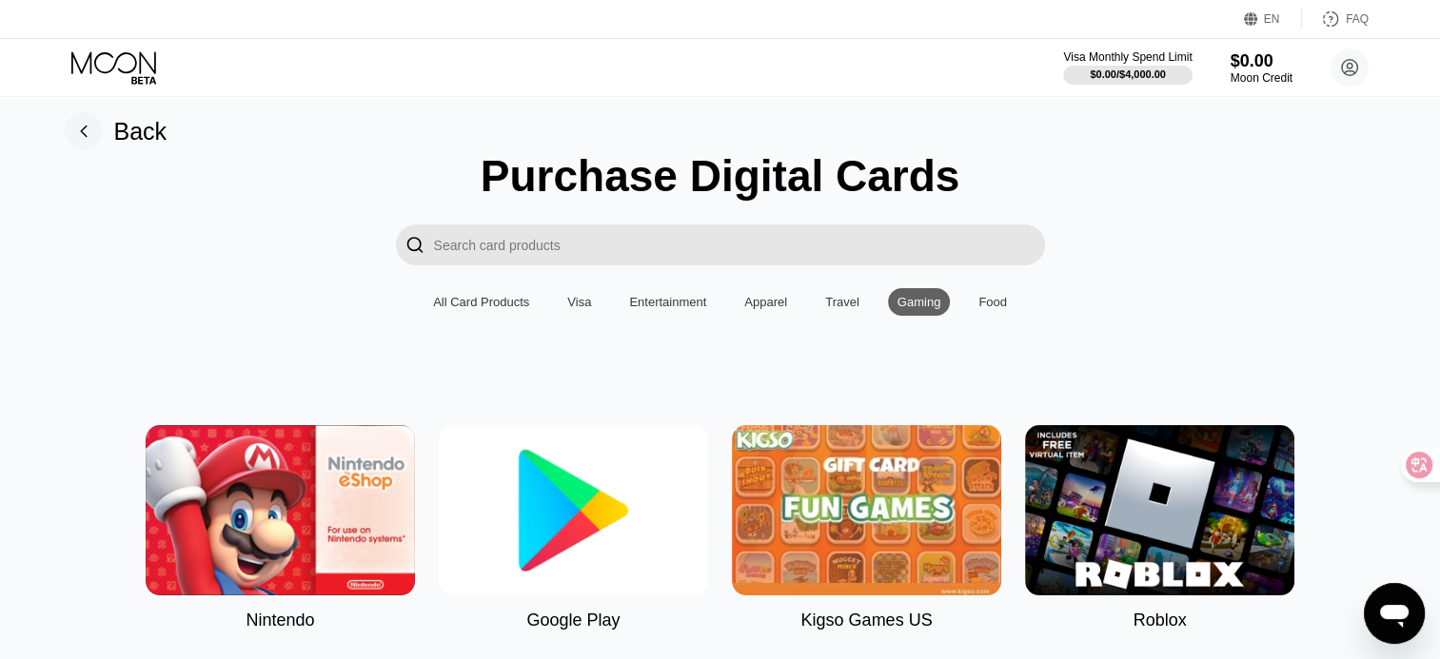
scroll to position [0, 0]
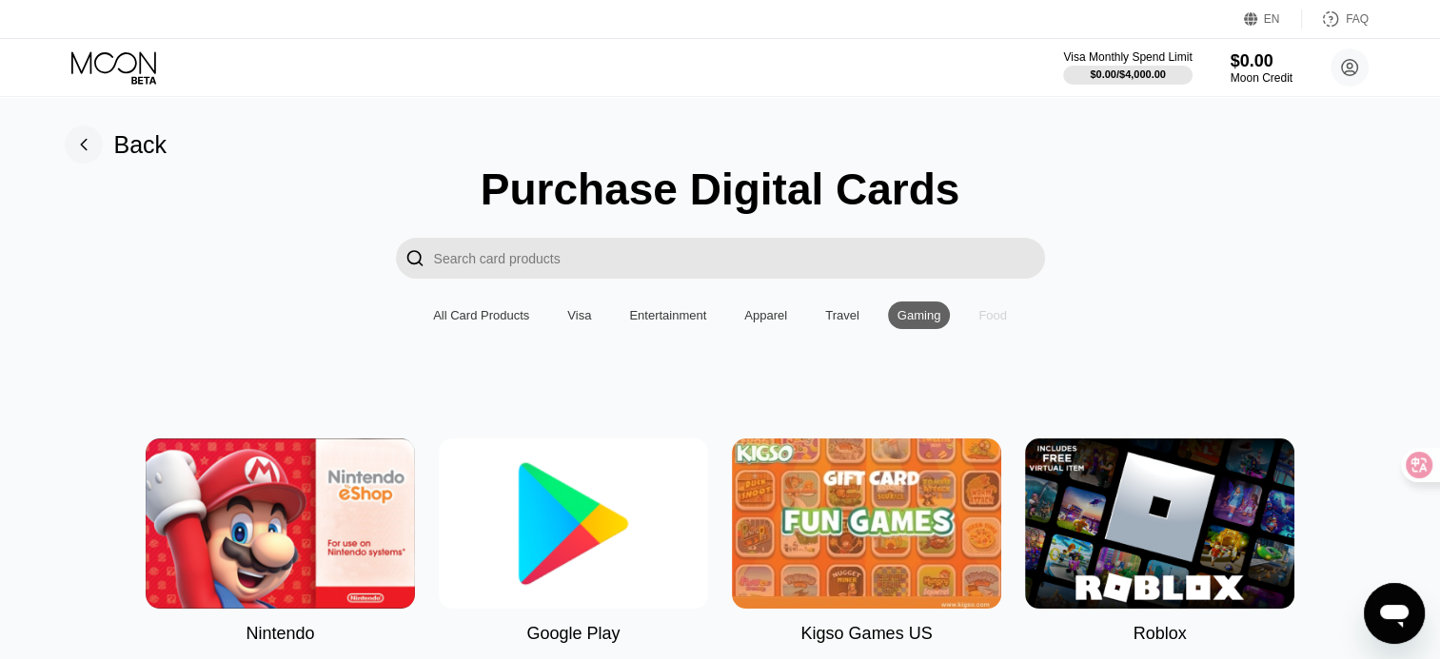
click at [976, 311] on div "Food" at bounding box center [993, 316] width 48 height 28
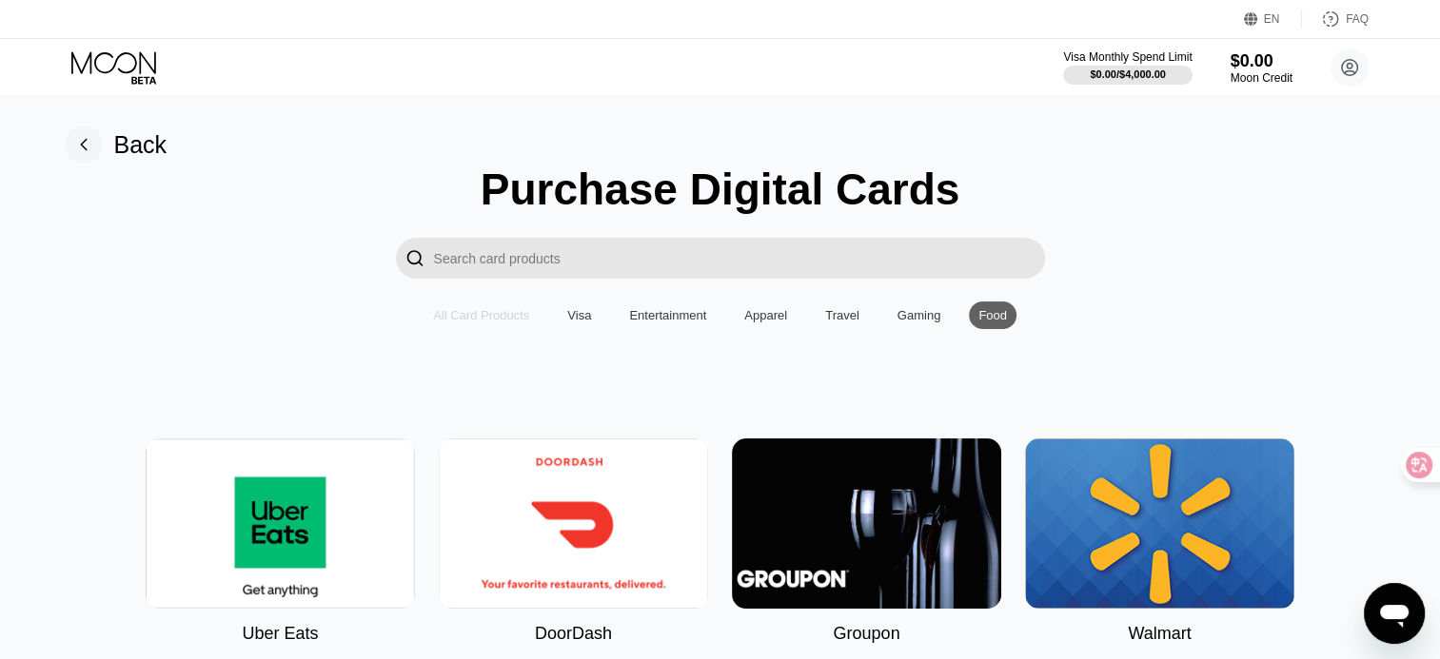
click at [476, 323] on div "All Card Products" at bounding box center [481, 315] width 96 height 14
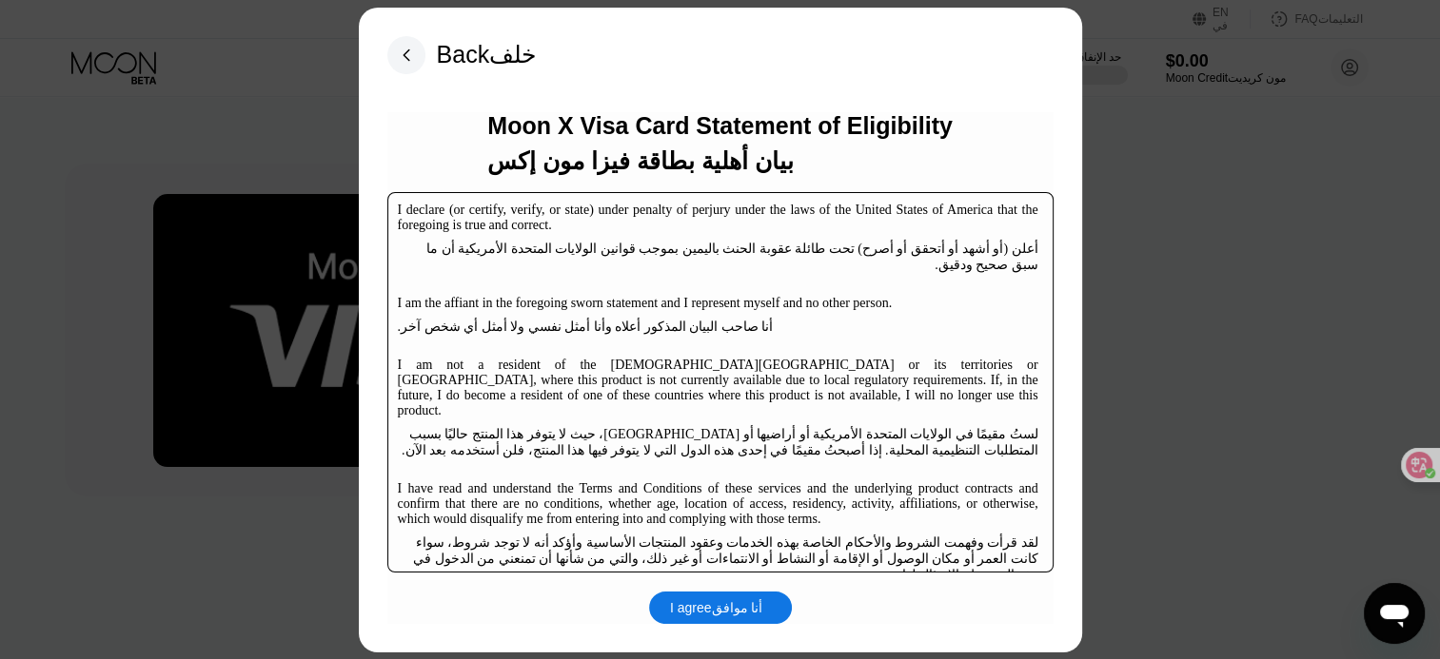
scroll to position [146, 0]
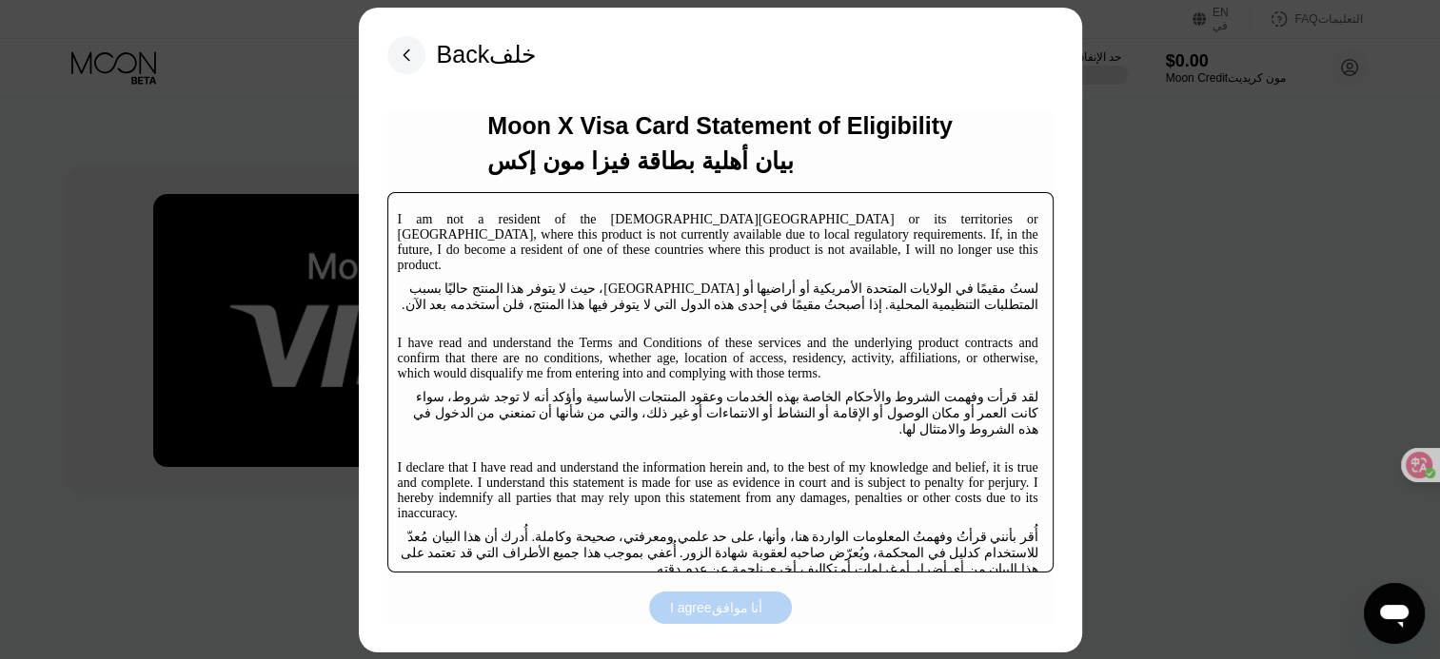
click at [708, 607] on div "I agree أنا موافق" at bounding box center [720, 607] width 100 height 17
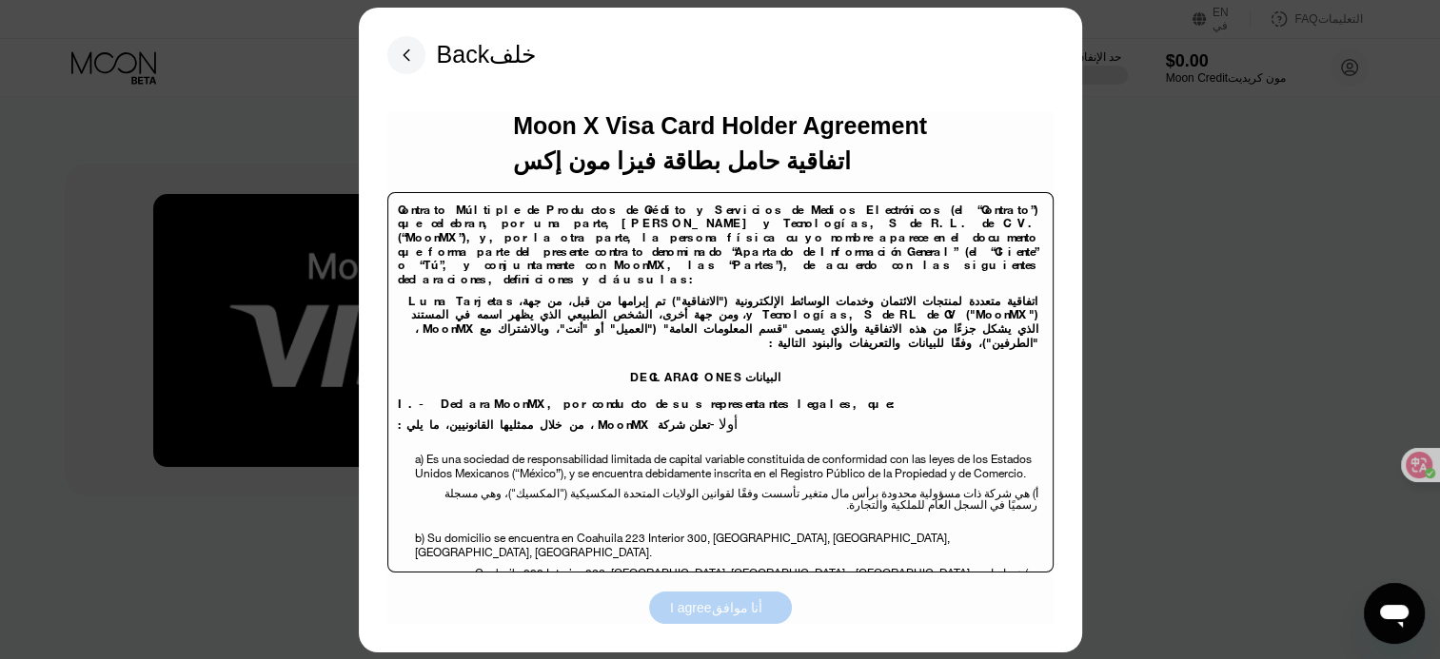
click at [708, 607] on div "I agree أنا موافق" at bounding box center [720, 607] width 100 height 17
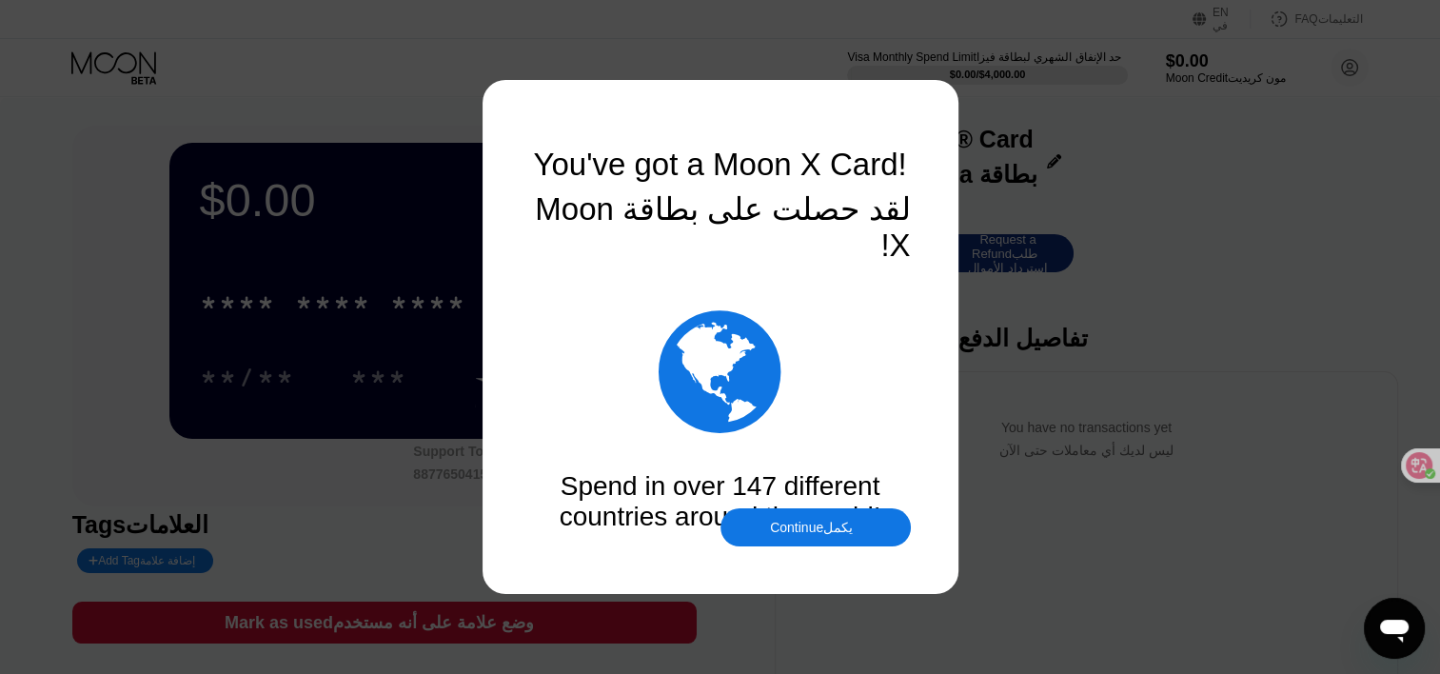
click at [804, 531] on div "Continue يكمل" at bounding box center [815, 527] width 90 height 15
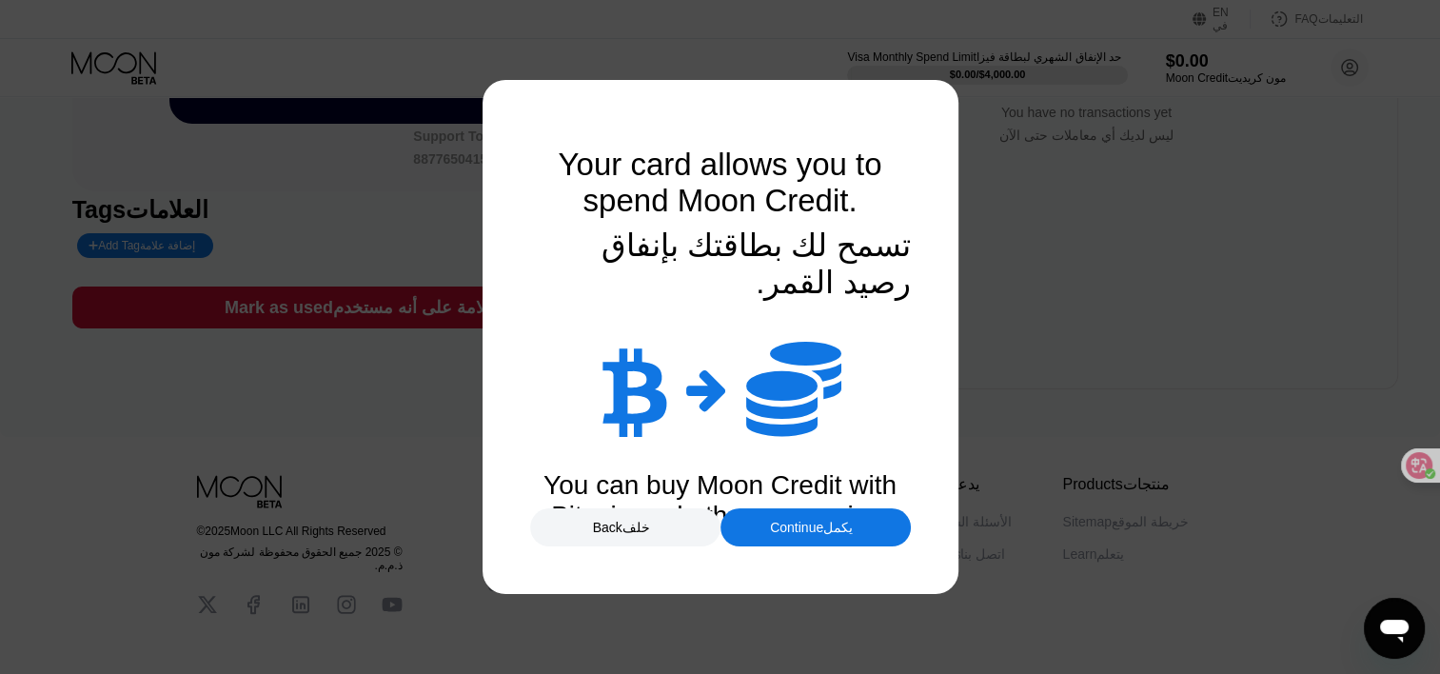
scroll to position [320, 0]
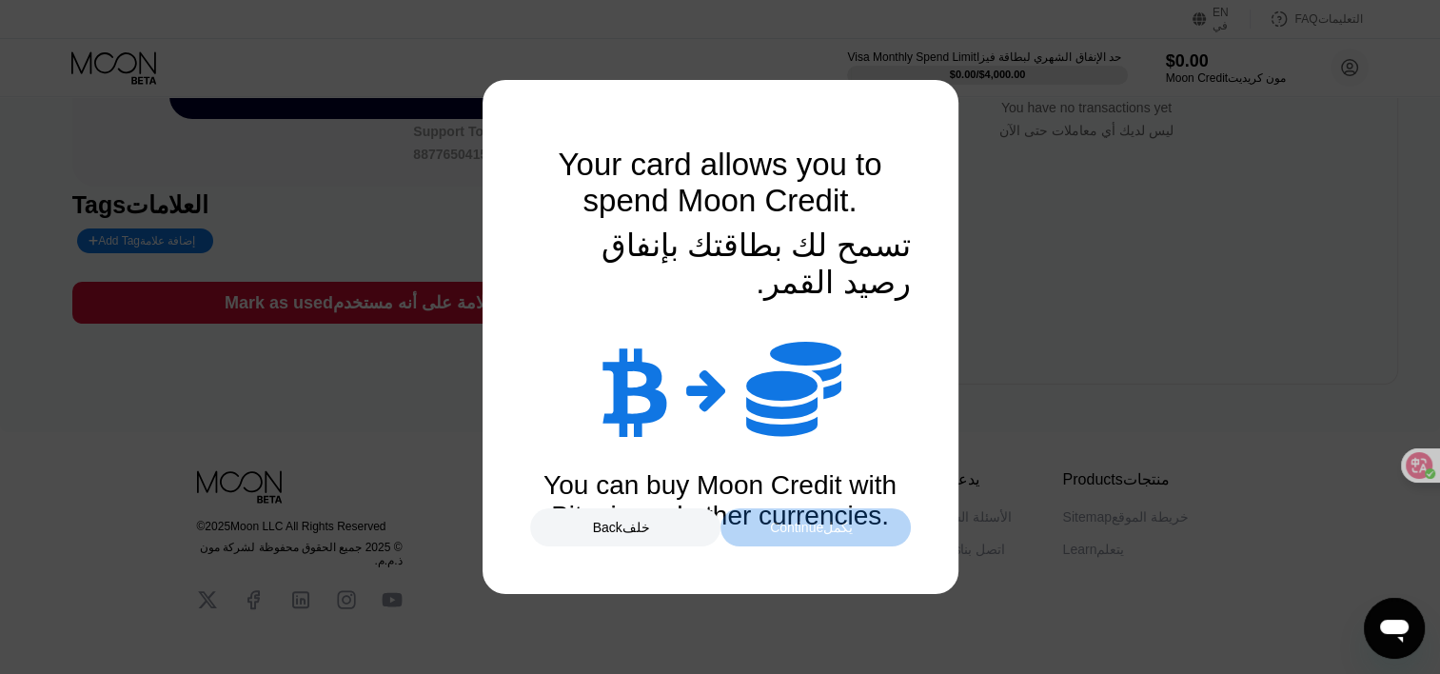
click at [828, 528] on font "يكمل" at bounding box center [837, 527] width 29 height 15
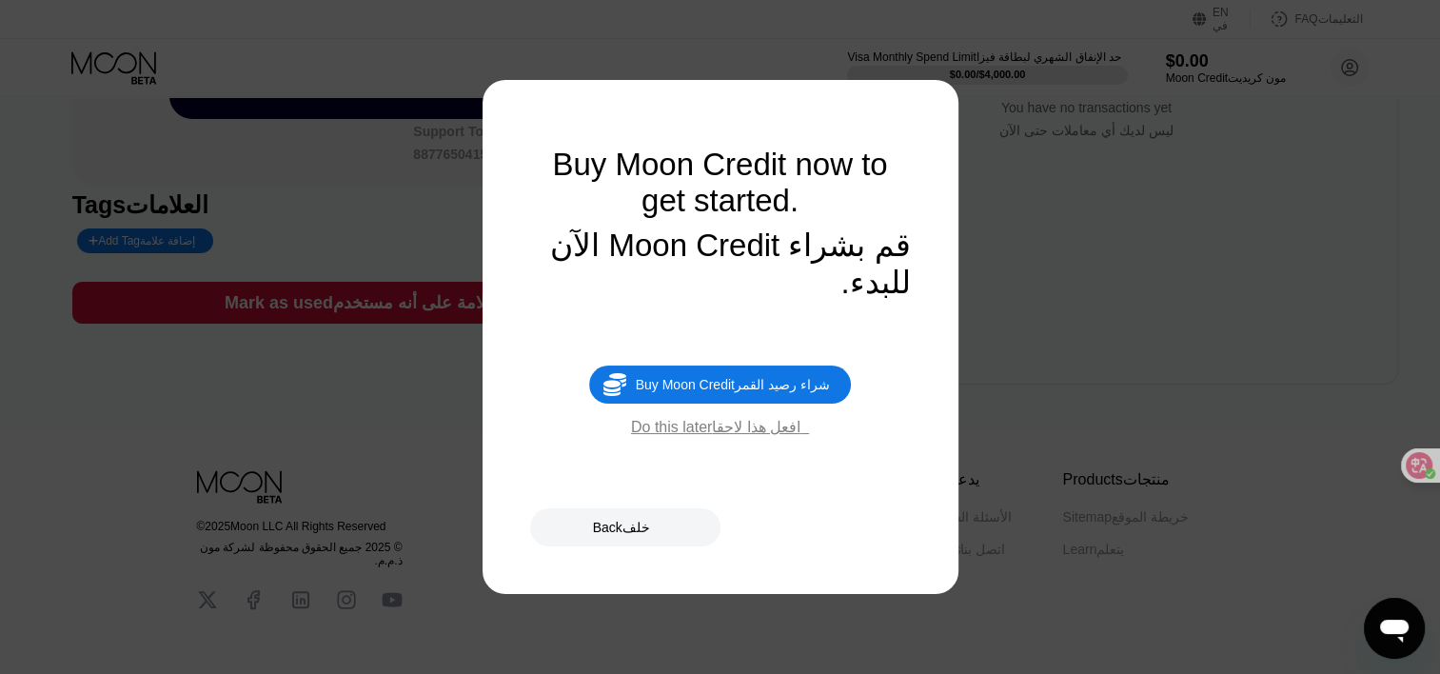
click at [773, 461] on div "Buy Moon Credit now to get started. قم بشراء Moon Credit الآن للبدء.  Buy Moon…" at bounding box center [720, 337] width 381 height 381
click at [776, 435] on font "افعل هذا لاحقا" at bounding box center [756, 427] width 88 height 16
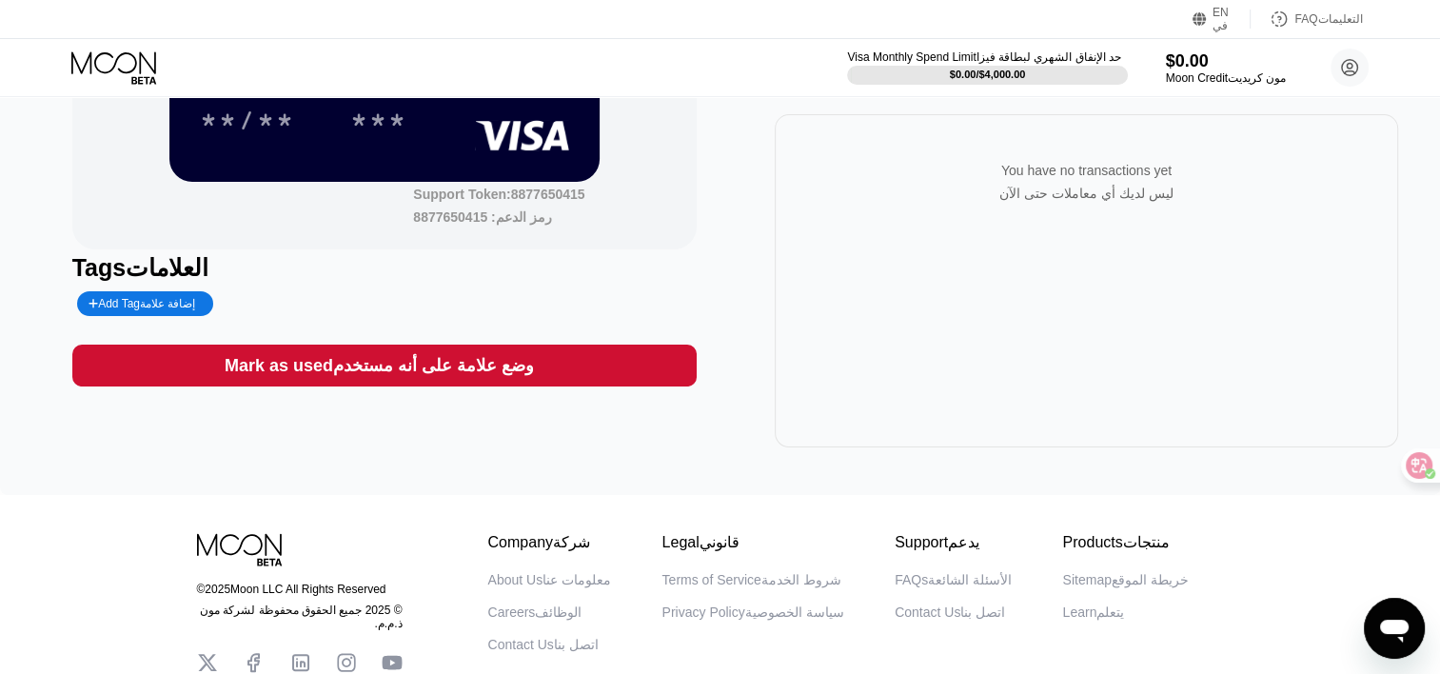
scroll to position [0, 0]
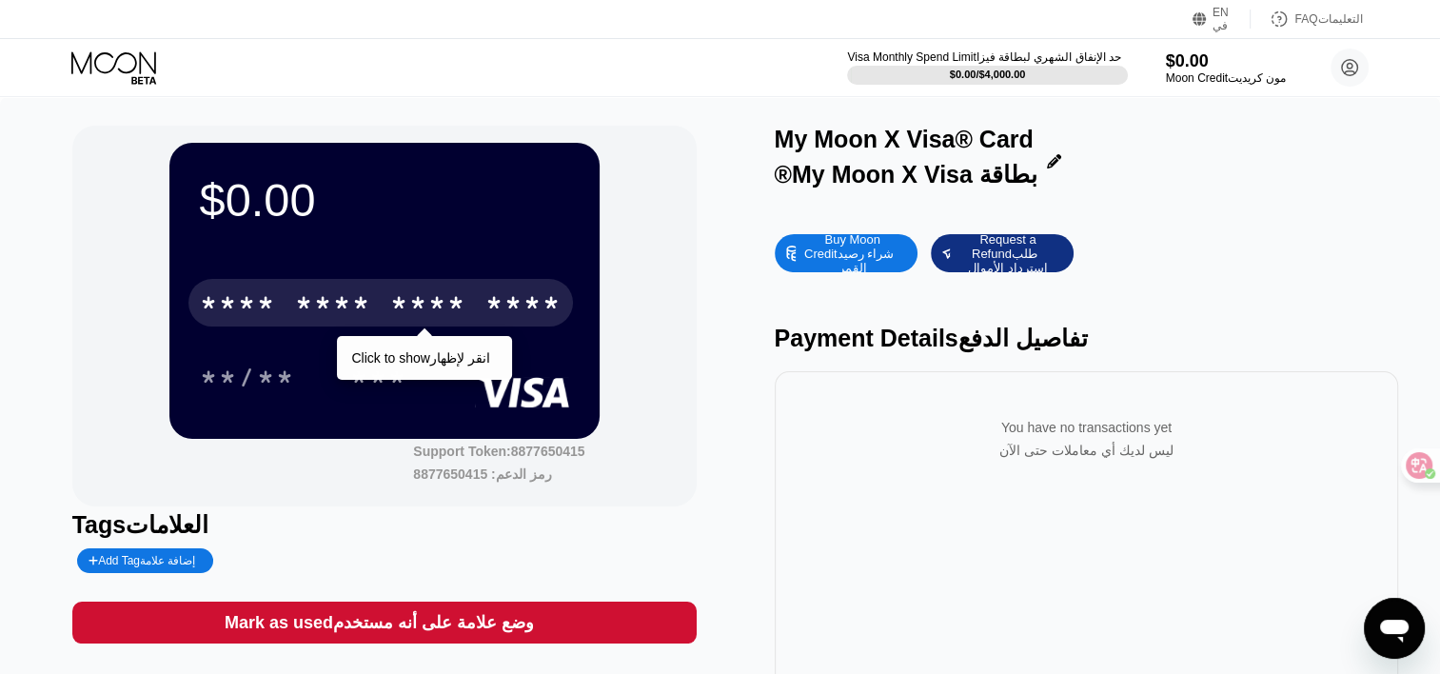
click at [521, 321] on div "****" at bounding box center [523, 305] width 76 height 30
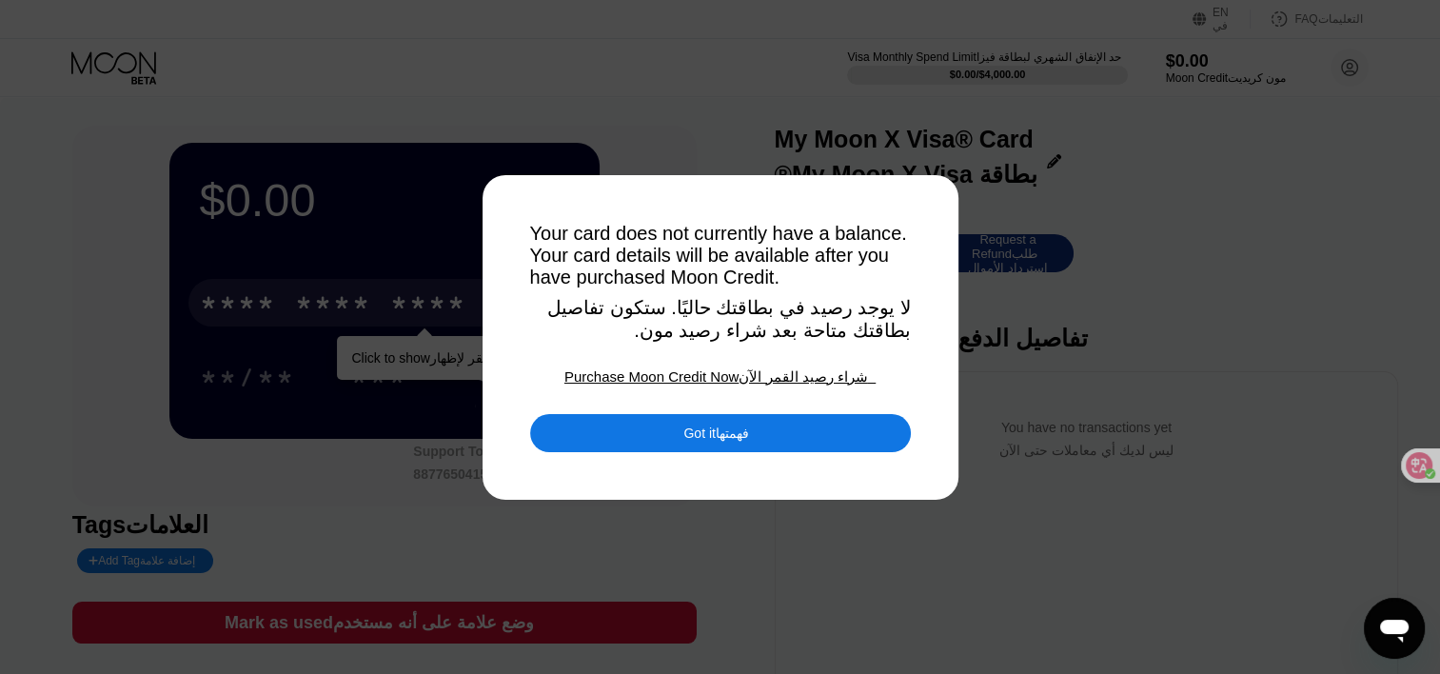
click at [646, 440] on div "Got it فهمتها" at bounding box center [720, 433] width 381 height 38
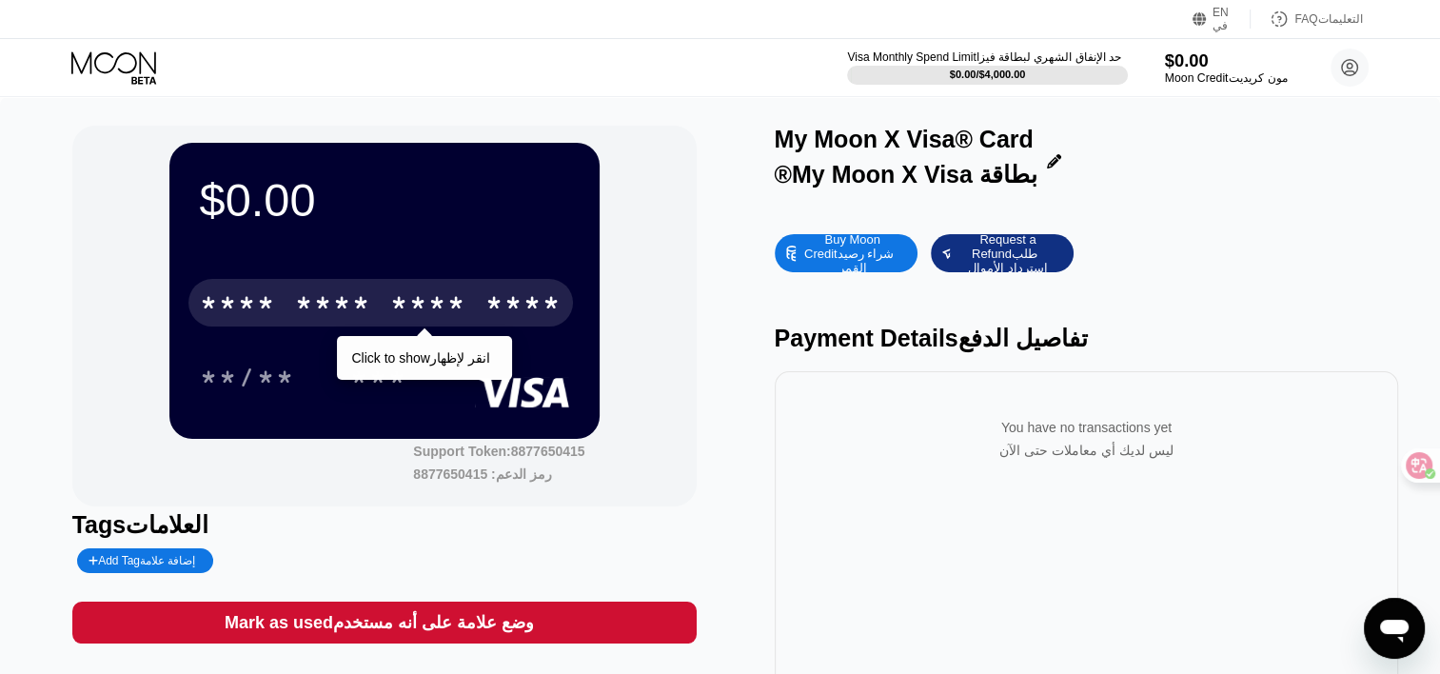
click at [1178, 67] on div "$0.00" at bounding box center [1228, 60] width 129 height 20
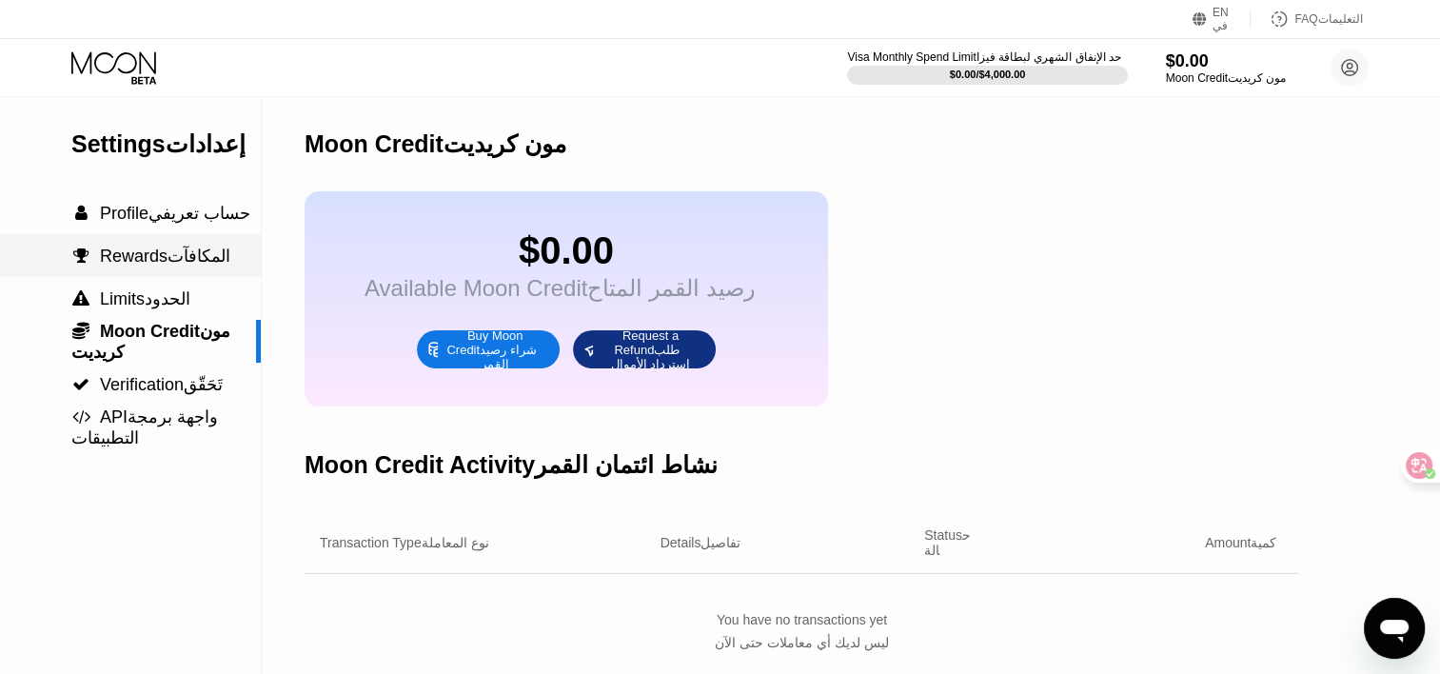
click at [211, 259] on font "المكافآت" at bounding box center [198, 255] width 63 height 19
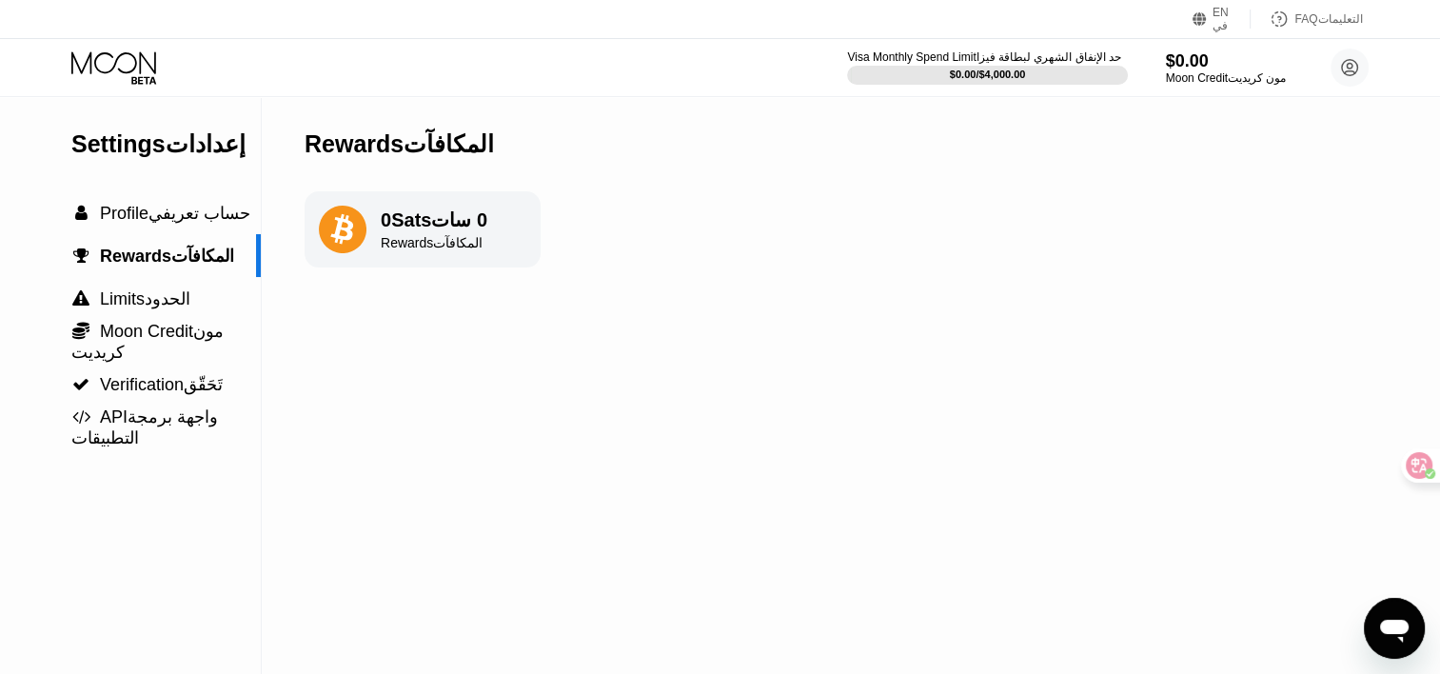
click at [372, 236] on div "0 Sats 0 سات Rewards المكافآت" at bounding box center [423, 229] width 236 height 76
click at [420, 240] on div "Rewards المكافآت" at bounding box center [439, 242] width 117 height 15
click at [187, 343] on span "Moon Credit مون كريديت" at bounding box center [154, 342] width 167 height 40
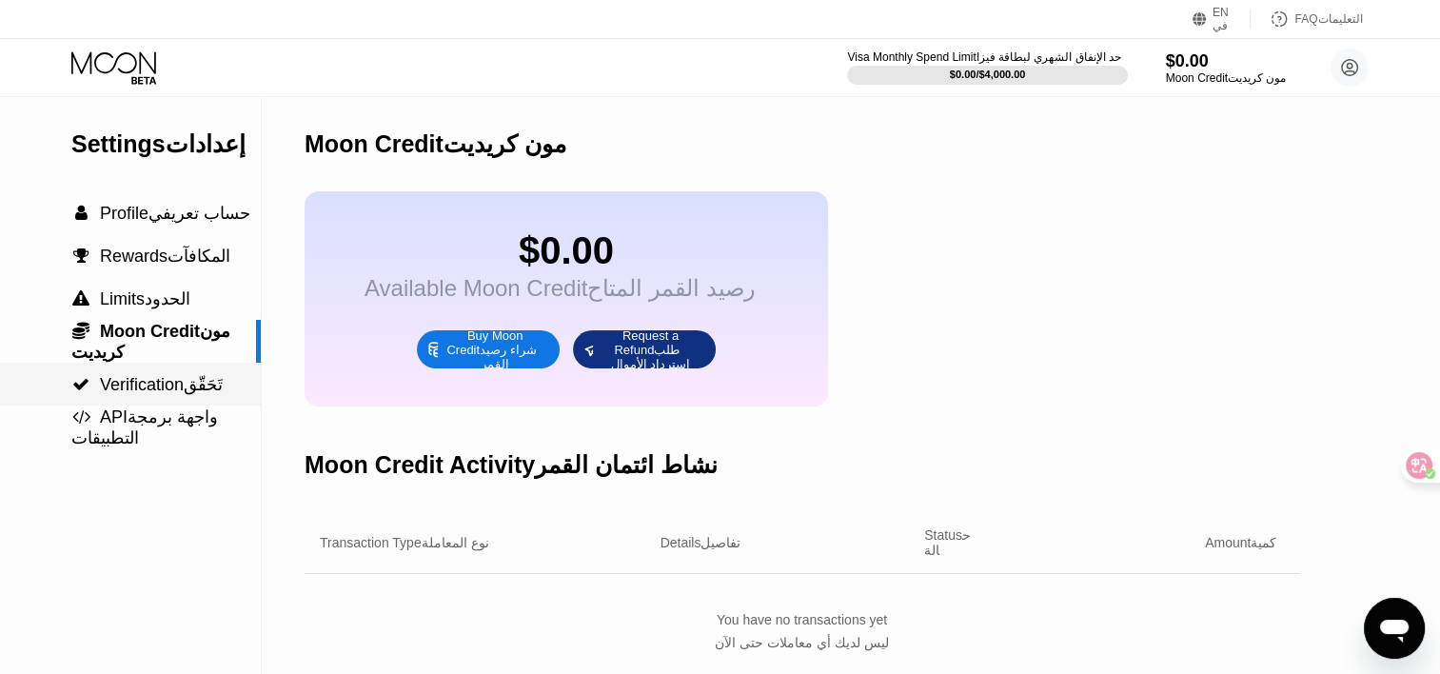
click at [197, 403] on div " Verification تَحَقّق" at bounding box center [130, 384] width 261 height 43
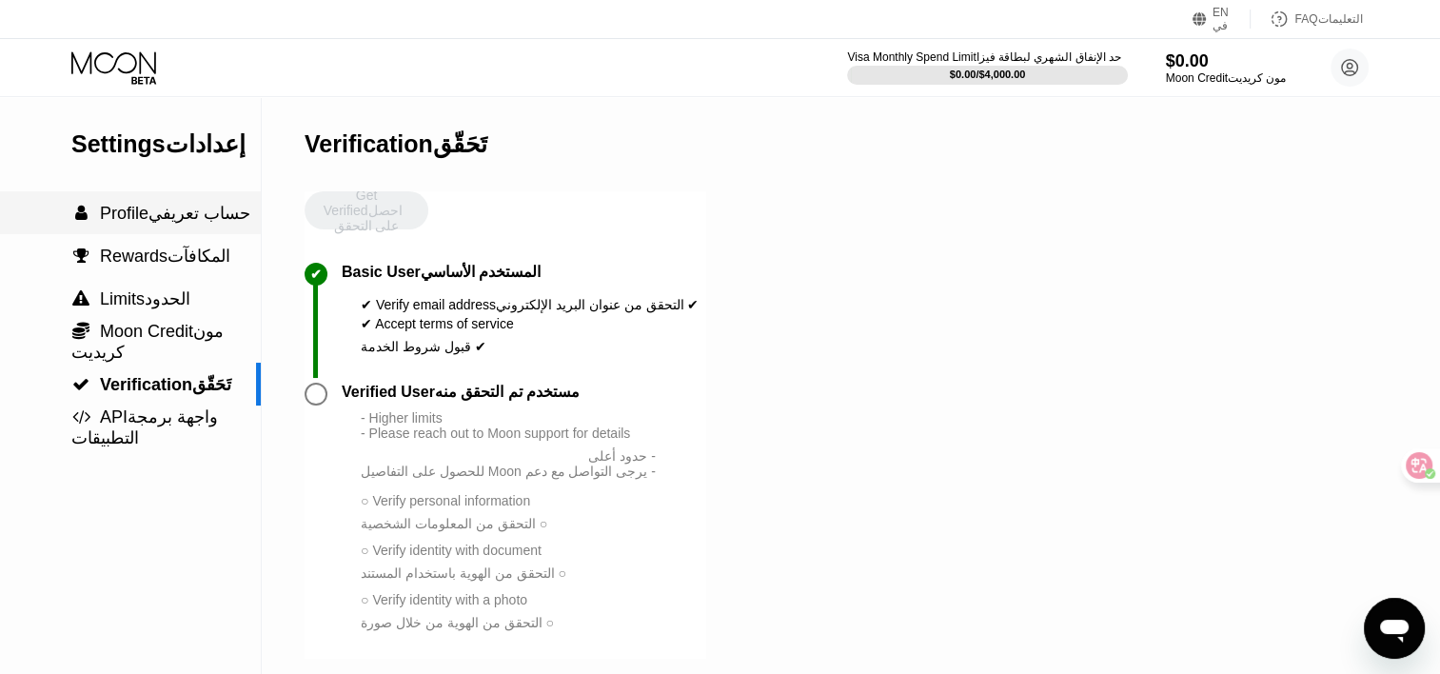
click at [206, 223] on font "حساب تعريفي" at bounding box center [199, 213] width 102 height 19
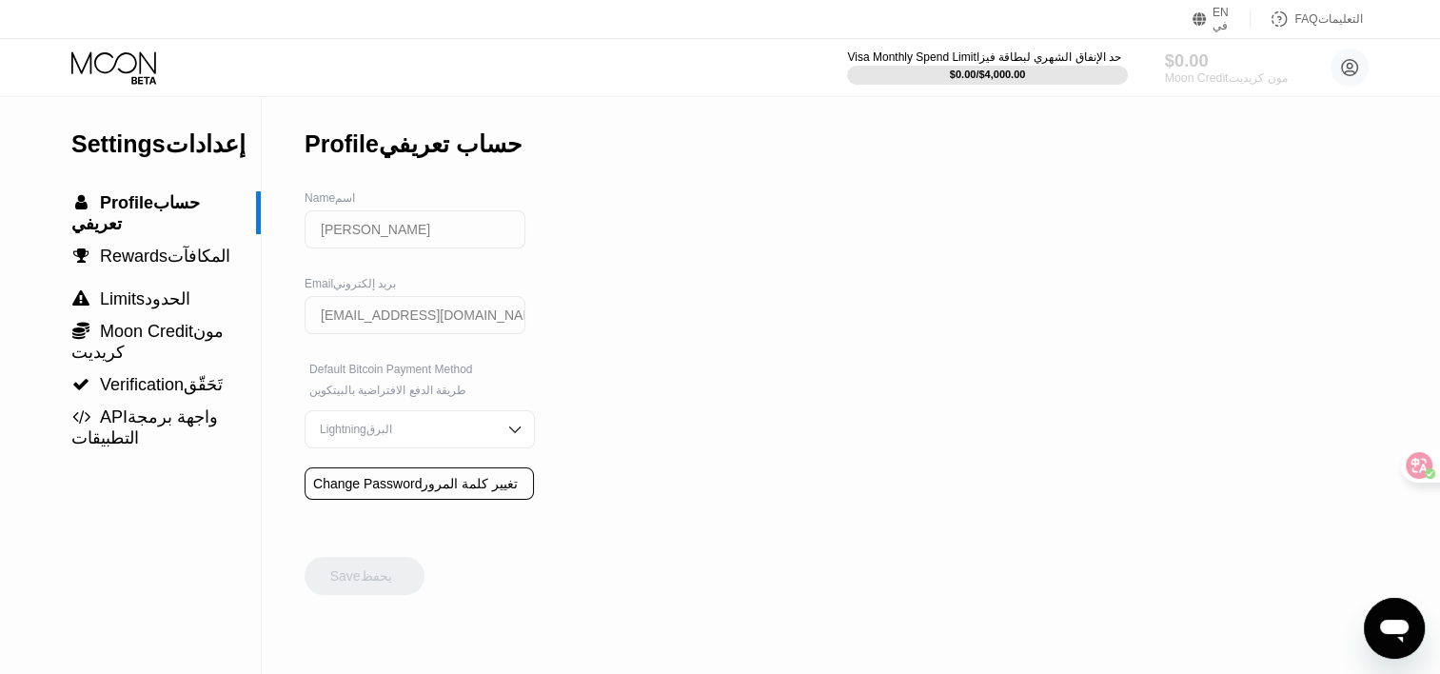
click at [1223, 64] on div "$0.00" at bounding box center [1228, 60] width 129 height 20
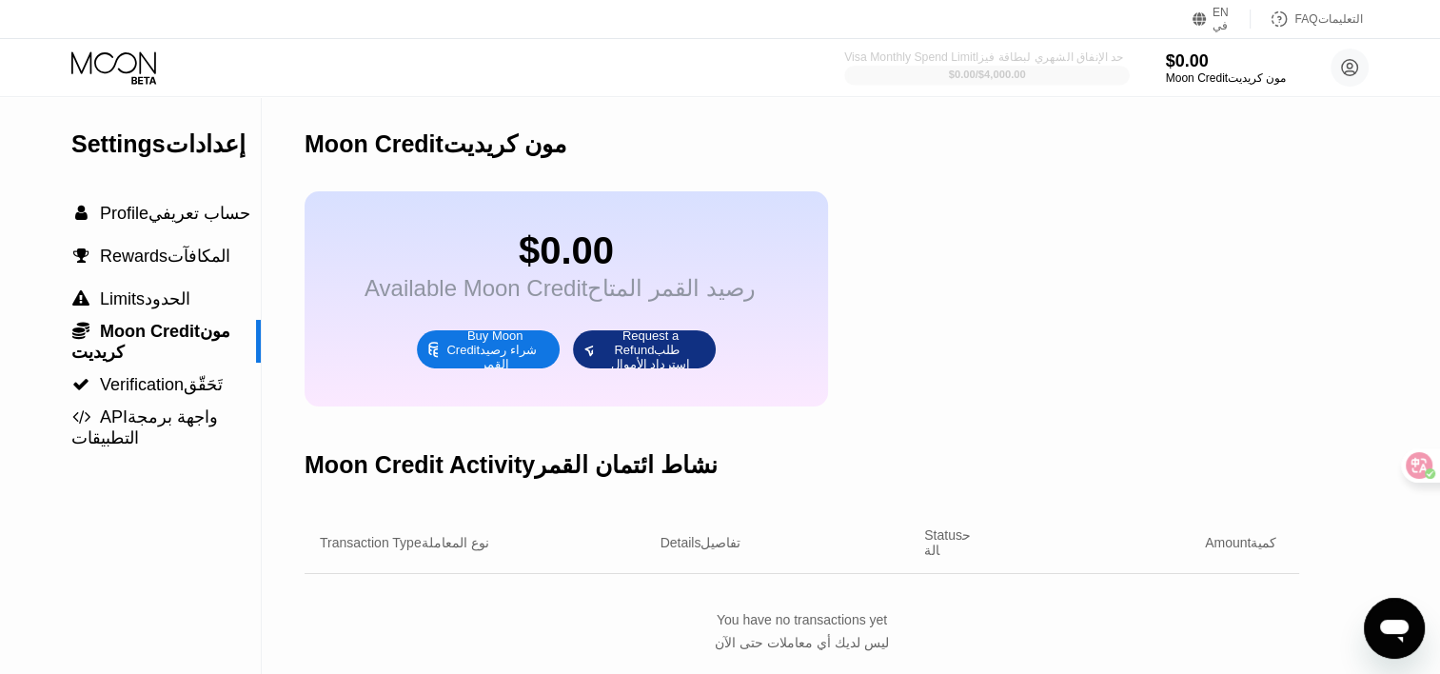
click at [1053, 67] on div at bounding box center [986, 75] width 285 height 19
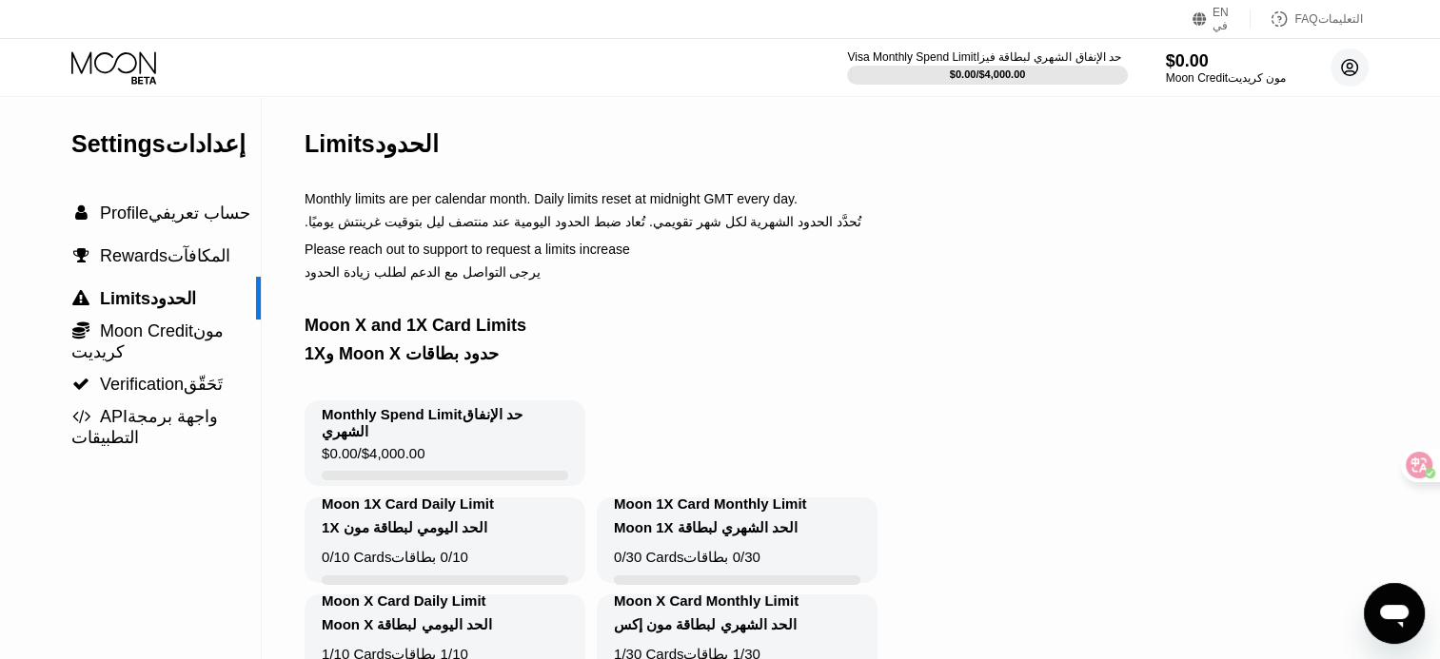
click at [1336, 63] on circle at bounding box center [1349, 68] width 38 height 38
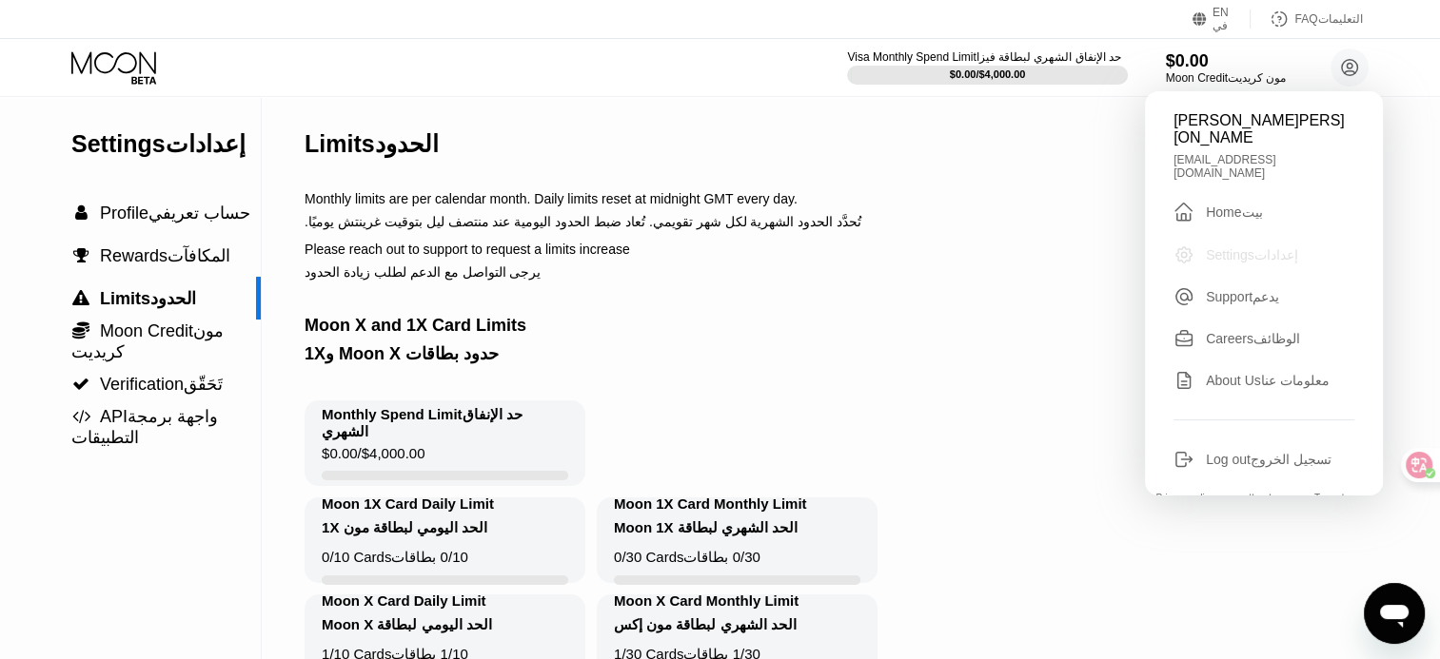
click at [1294, 247] on font "إعدادات" at bounding box center [1276, 254] width 44 height 15
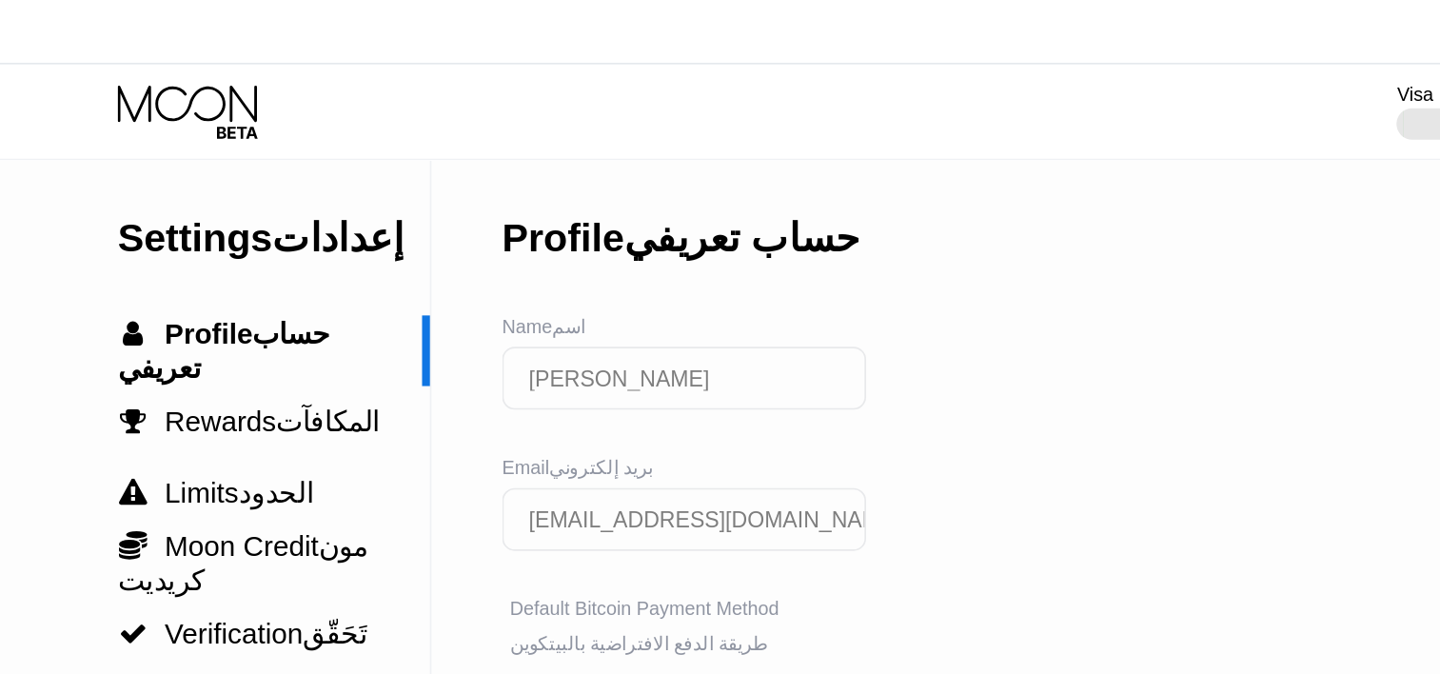
click at [510, 439] on img at bounding box center [514, 429] width 19 height 19
click at [574, 432] on div "Settings إعدادات  Profile حساب تعريفي  Rewards المكافآت  Limits الحدود  Moo…" at bounding box center [720, 385] width 1440 height 577
click at [509, 439] on img at bounding box center [514, 429] width 19 height 19
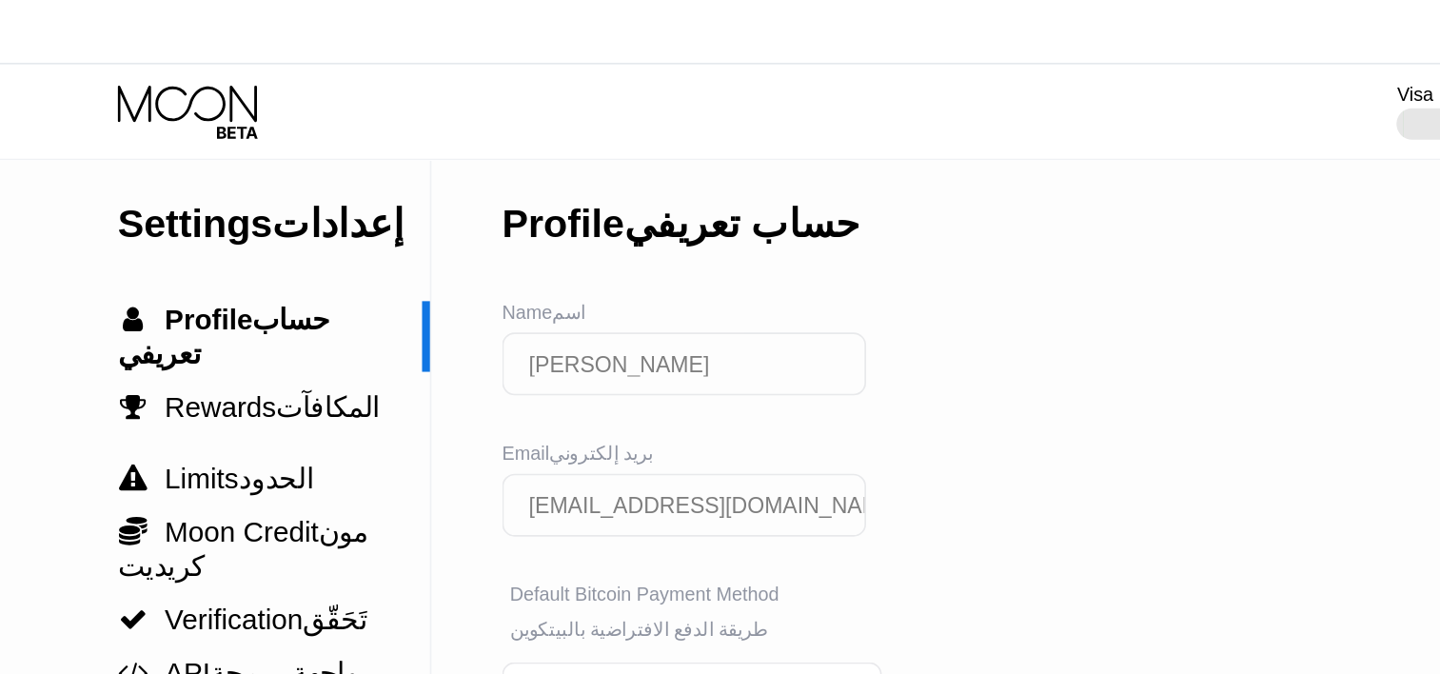
scroll to position [9, 0]
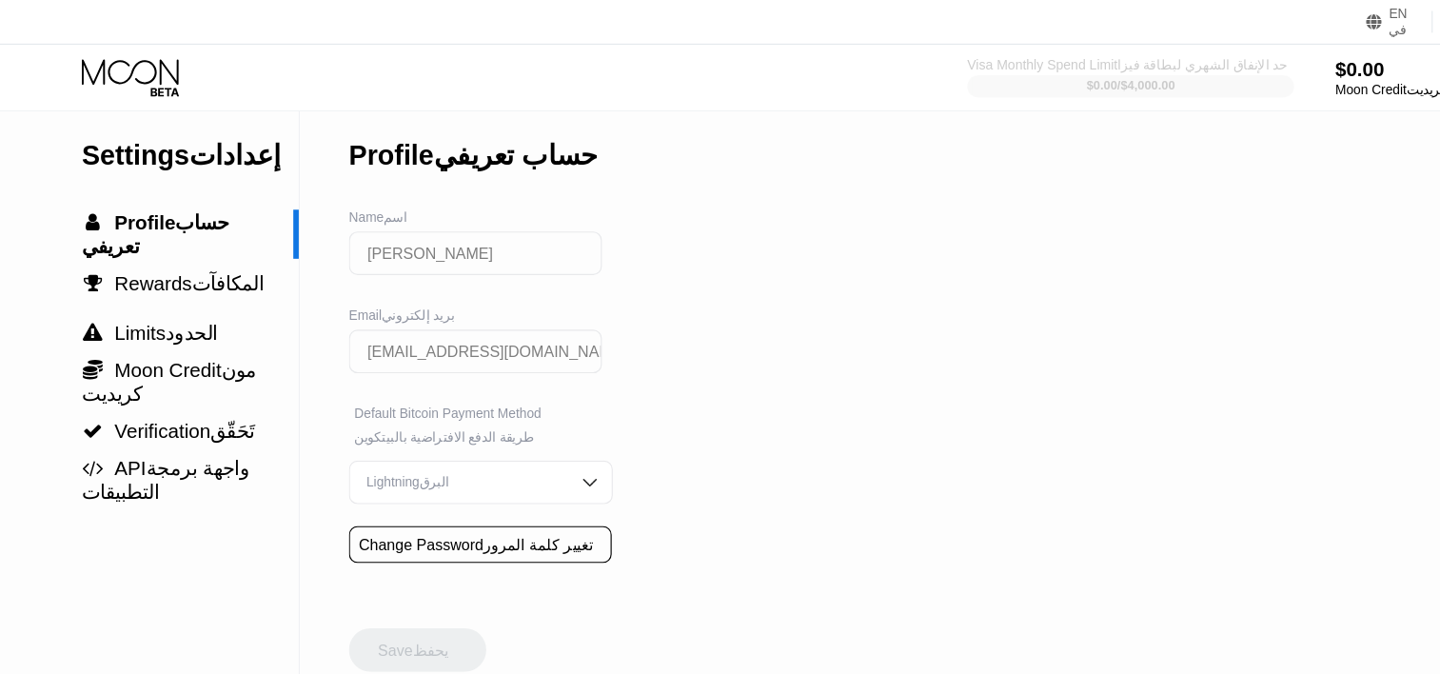
click at [1009, 76] on div "$0.00 / $4,000.00" at bounding box center [987, 74] width 77 height 11
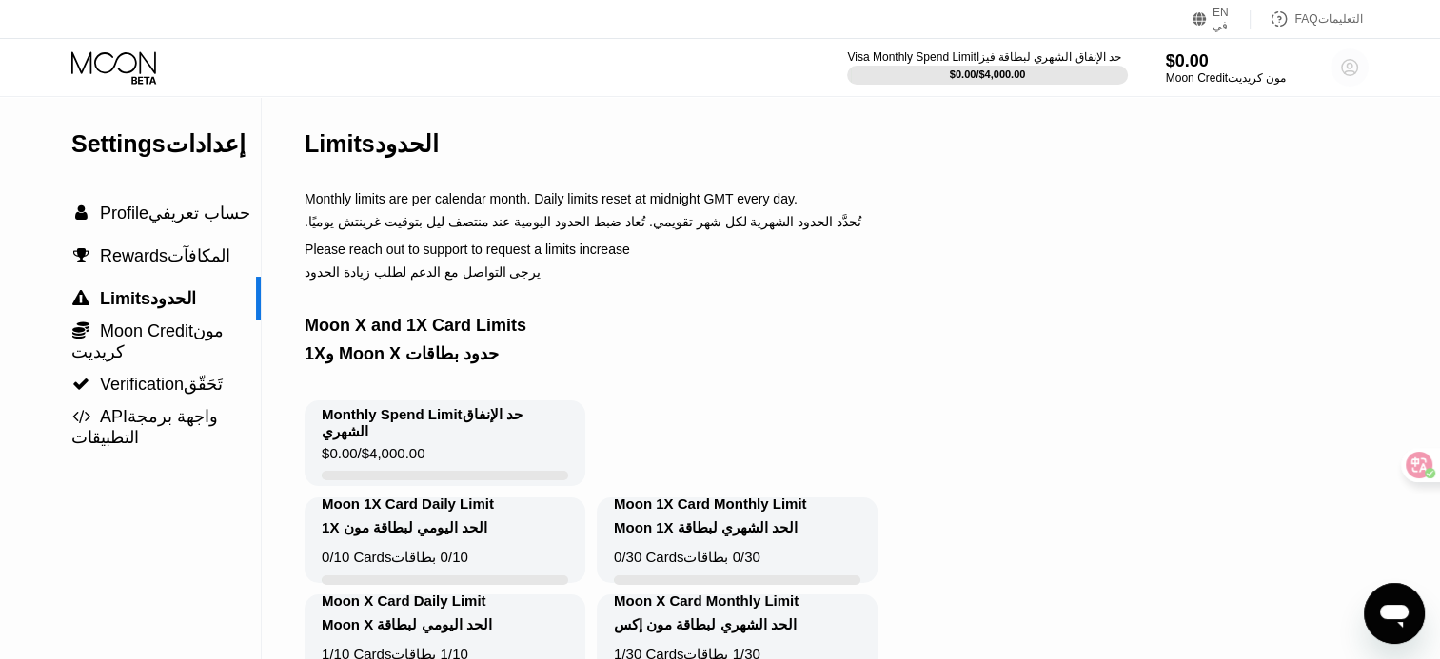
click at [1344, 83] on circle at bounding box center [1349, 68] width 38 height 38
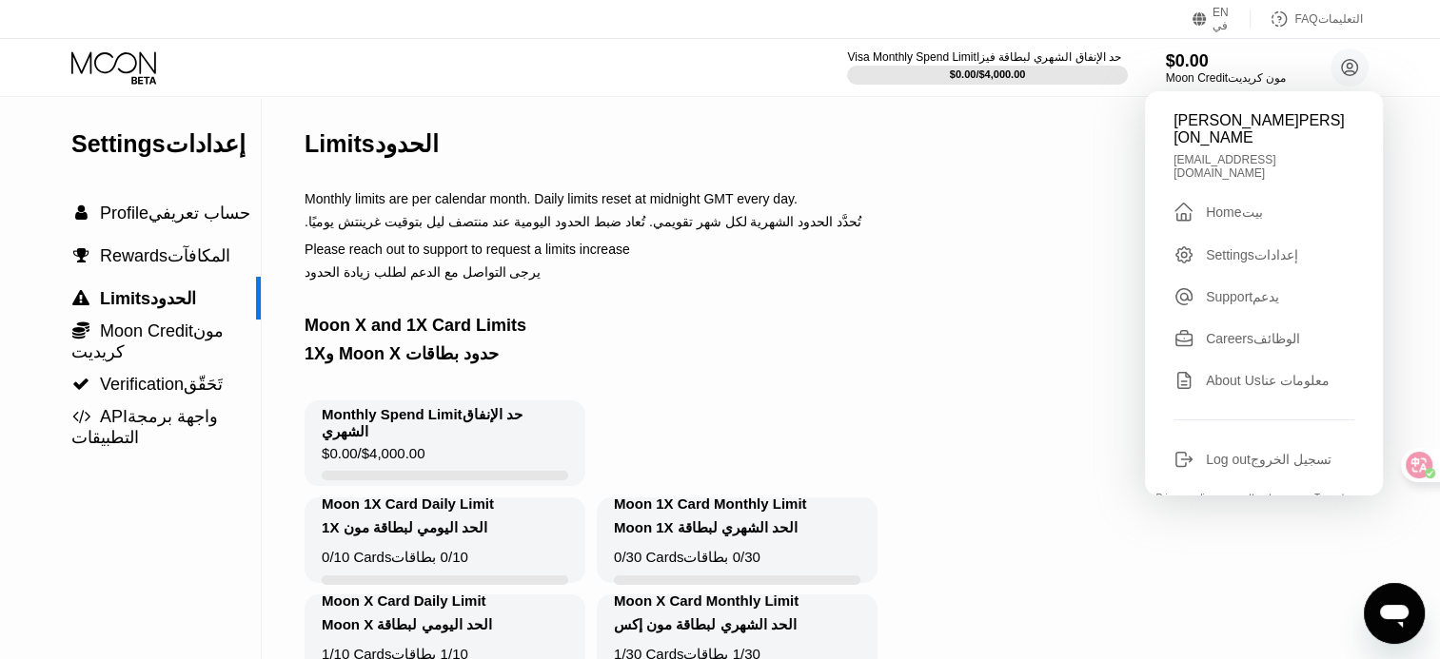
click at [1248, 198] on div "Aiman Aiman أيمن أيمن aimanyou188@gmail.com  Home بيت Settings إعدادات Support…" at bounding box center [1264, 293] width 238 height 404
click at [1263, 205] on font at bounding box center [1266, 212] width 8 height 15
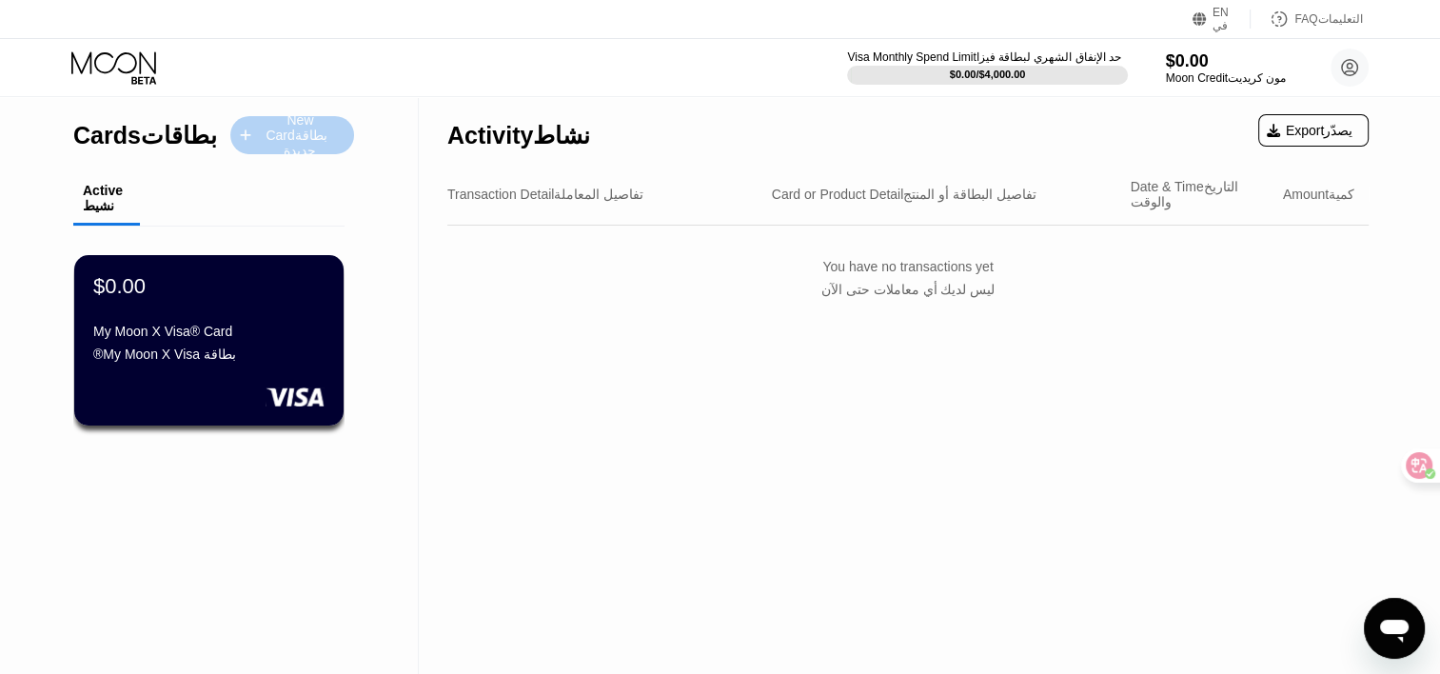
click at [297, 148] on font "بطاقة جديدة" at bounding box center [311, 143] width 54 height 30
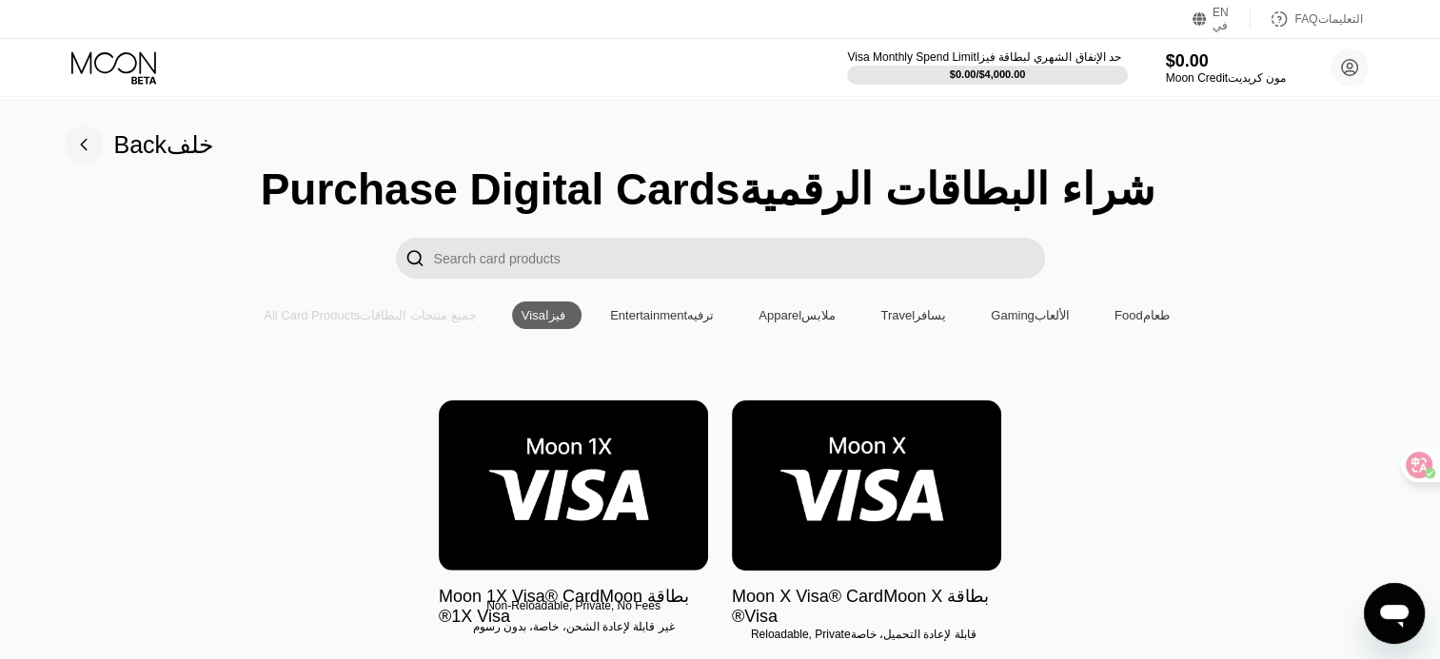
click at [439, 323] on font "جميع منتجات البطاقات" at bounding box center [418, 315] width 116 height 14
